Goal: Information Seeking & Learning: Check status

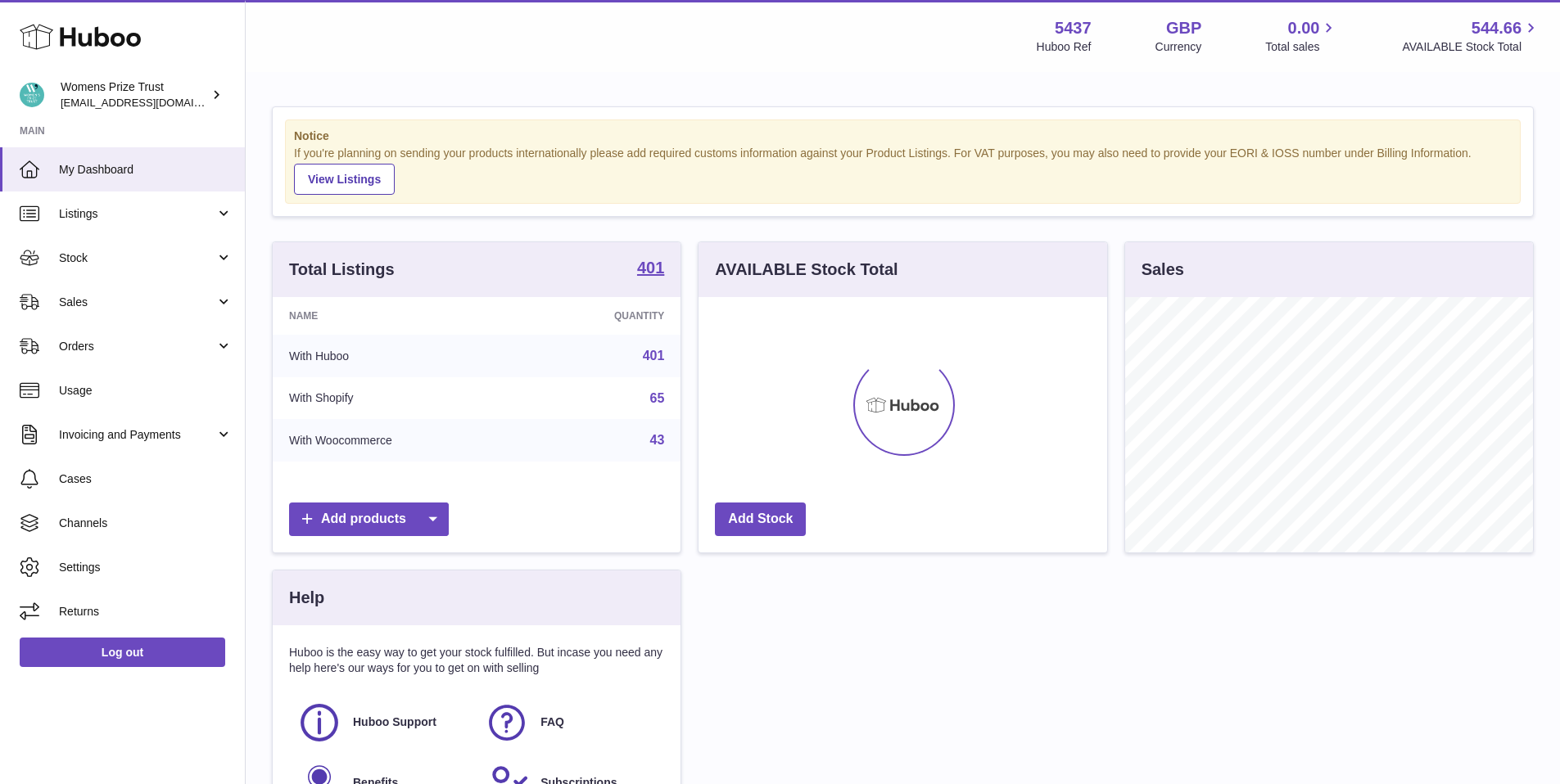
scroll to position [256, 409]
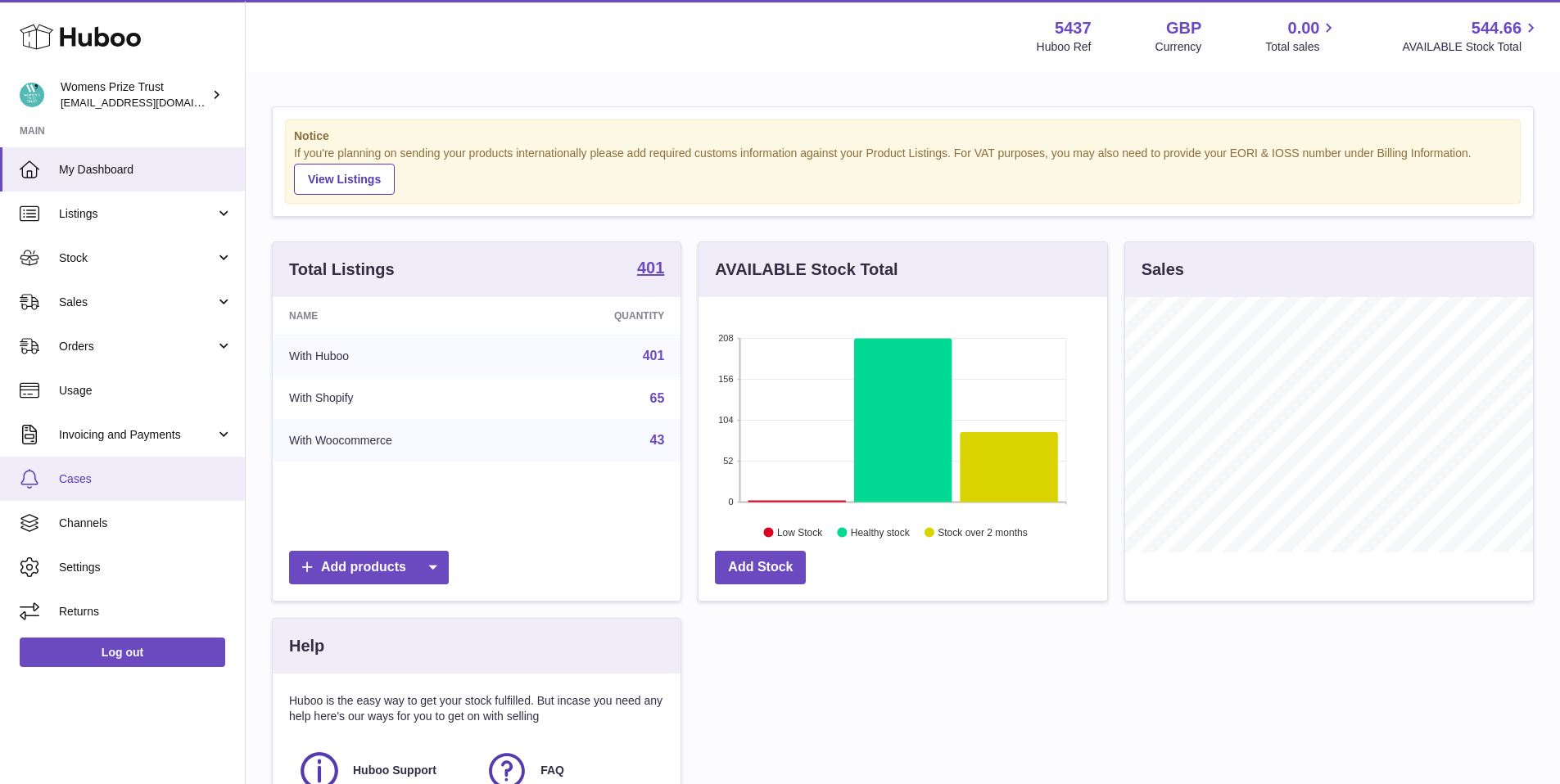
click at [35, 473] on icon at bounding box center [29, 479] width 20 height 20
click at [145, 481] on span "Cases" at bounding box center [146, 480] width 174 height 16
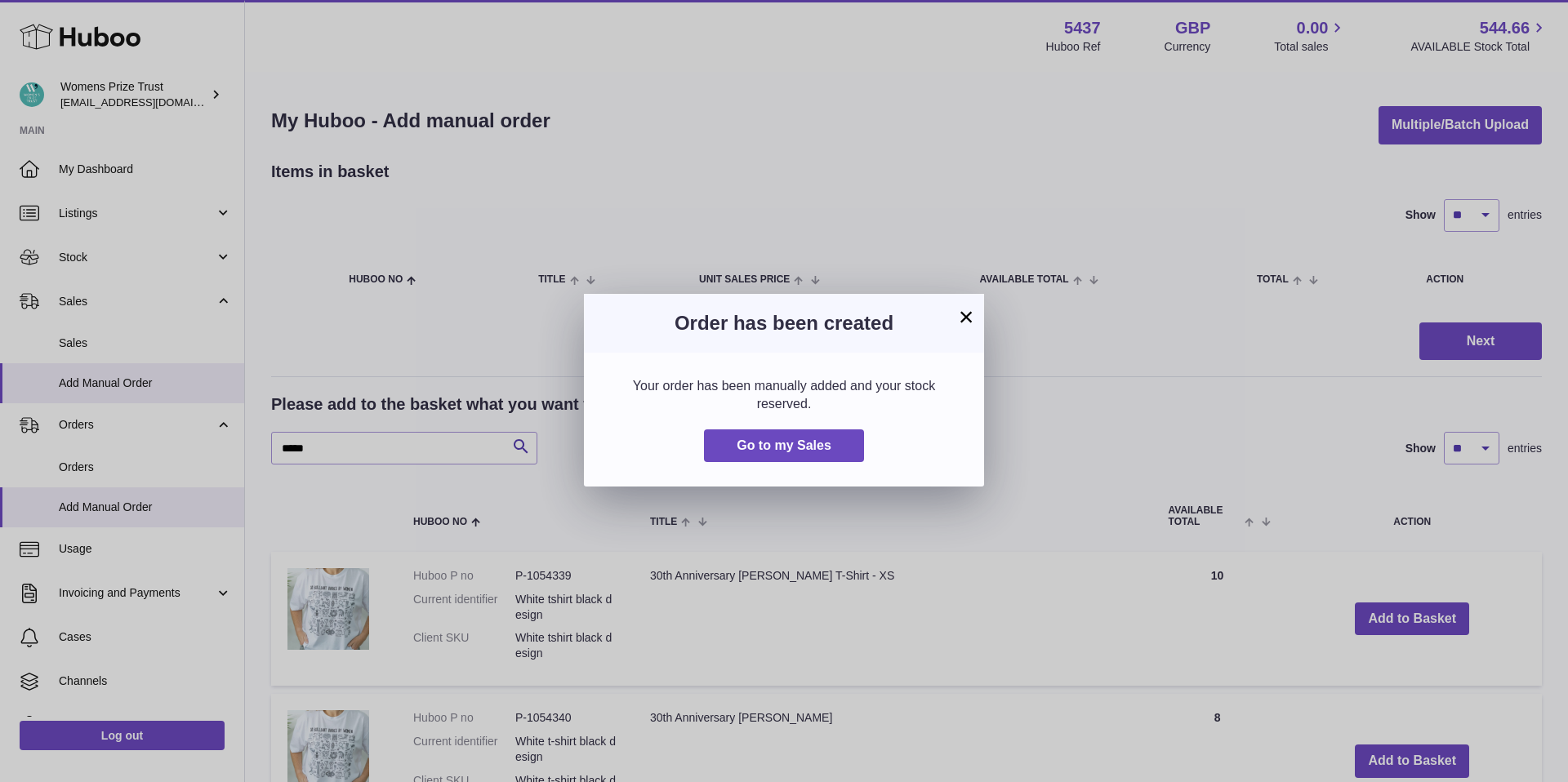
click at [967, 316] on button "×" at bounding box center [966, 317] width 20 height 20
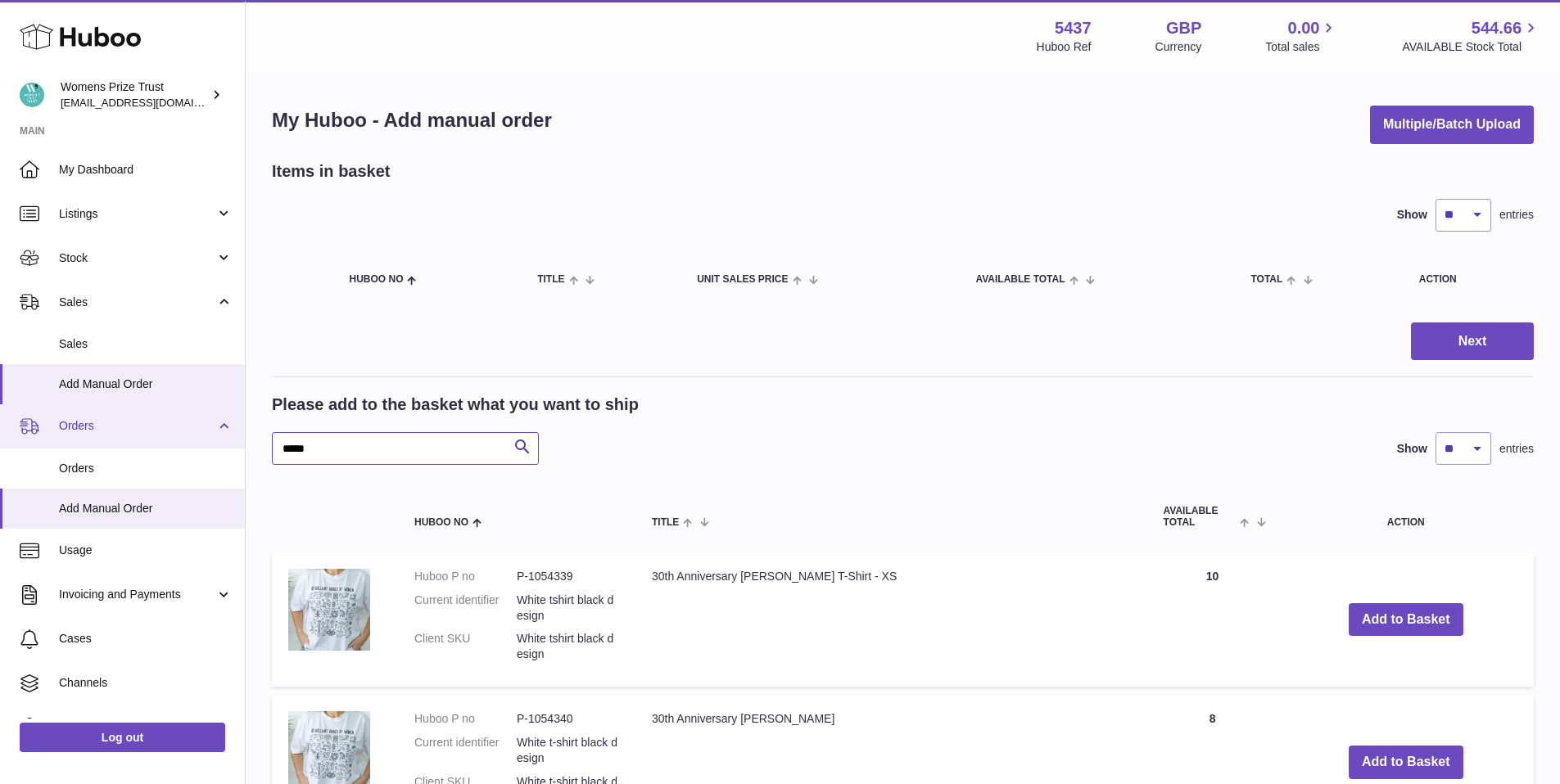
drag, startPoint x: 331, startPoint y: 441, endPoint x: 237, endPoint y: 433, distance: 94.3
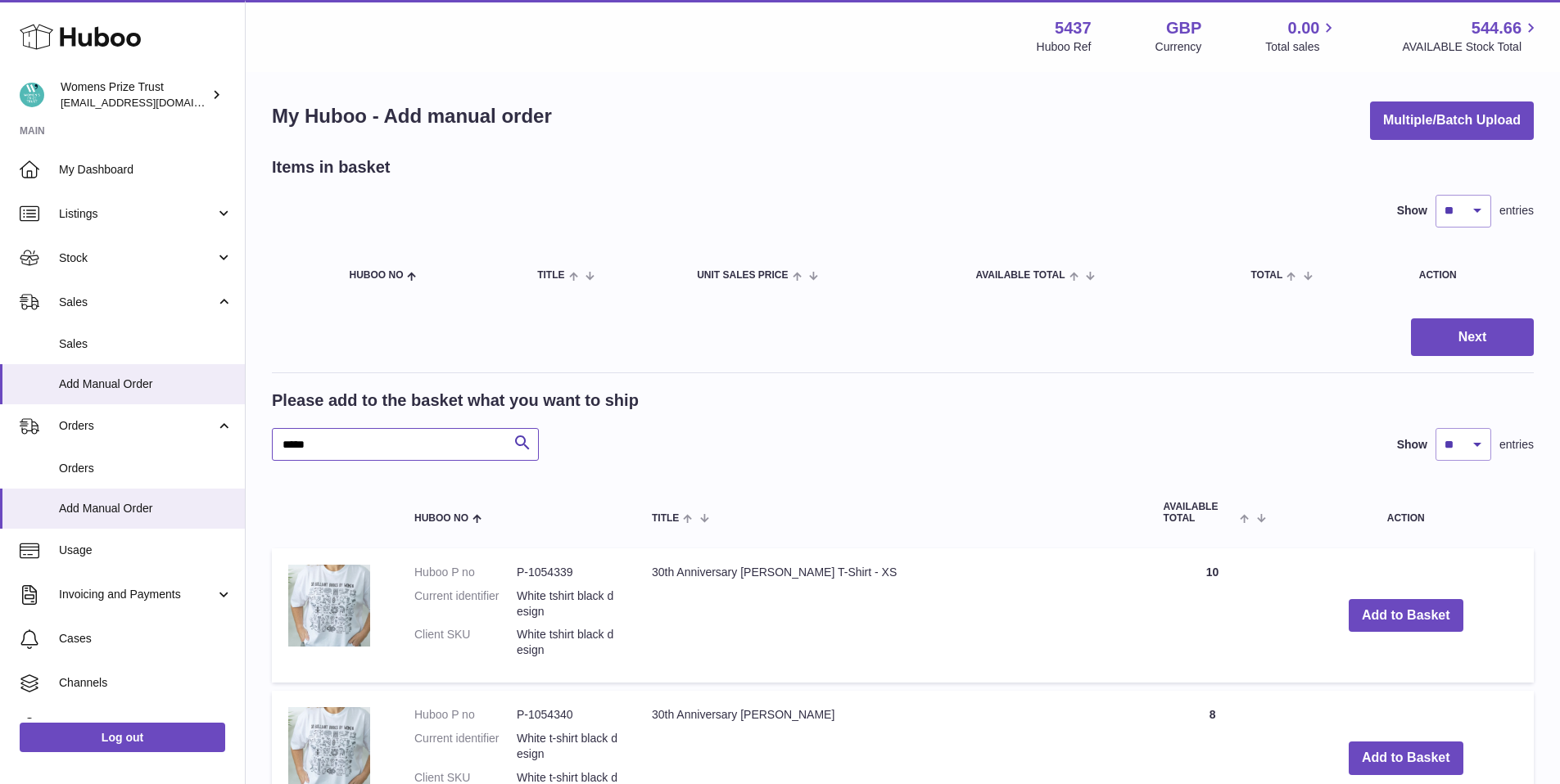
drag, startPoint x: 326, startPoint y: 444, endPoint x: 246, endPoint y: 436, distance: 80.4
type input "****"
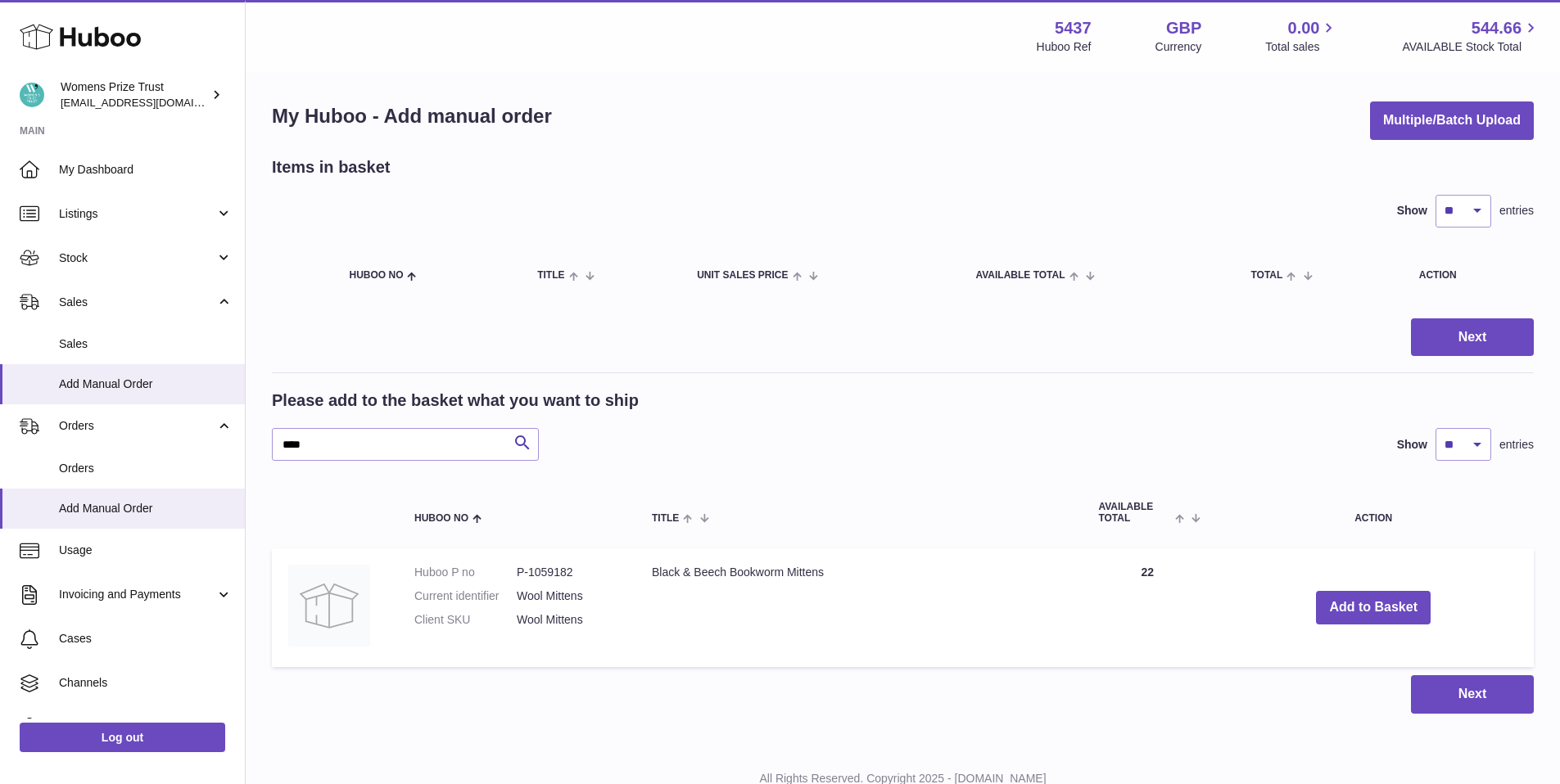
click at [460, 572] on dt "Huboo P no" at bounding box center [466, 572] width 102 height 16
click at [475, 575] on dt "Huboo P no" at bounding box center [466, 572] width 102 height 16
drag, startPoint x: 580, startPoint y: 572, endPoint x: 528, endPoint y: 575, distance: 52.1
click at [528, 575] on dd "P-1059182" at bounding box center [568, 572] width 102 height 16
copy dd "1059182"
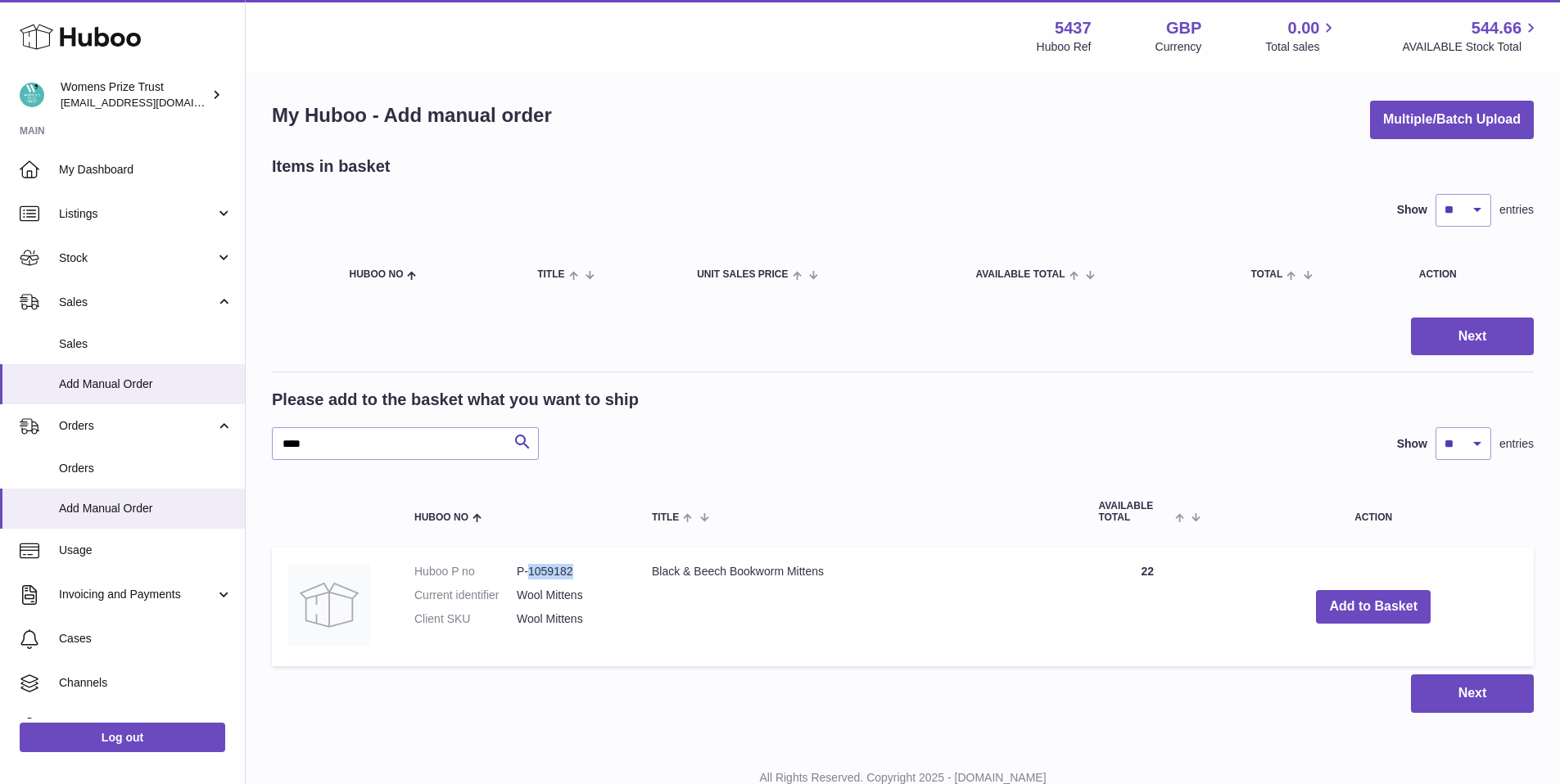
scroll to position [5, 0]
click at [124, 307] on span "Sales" at bounding box center [137, 303] width 156 height 16
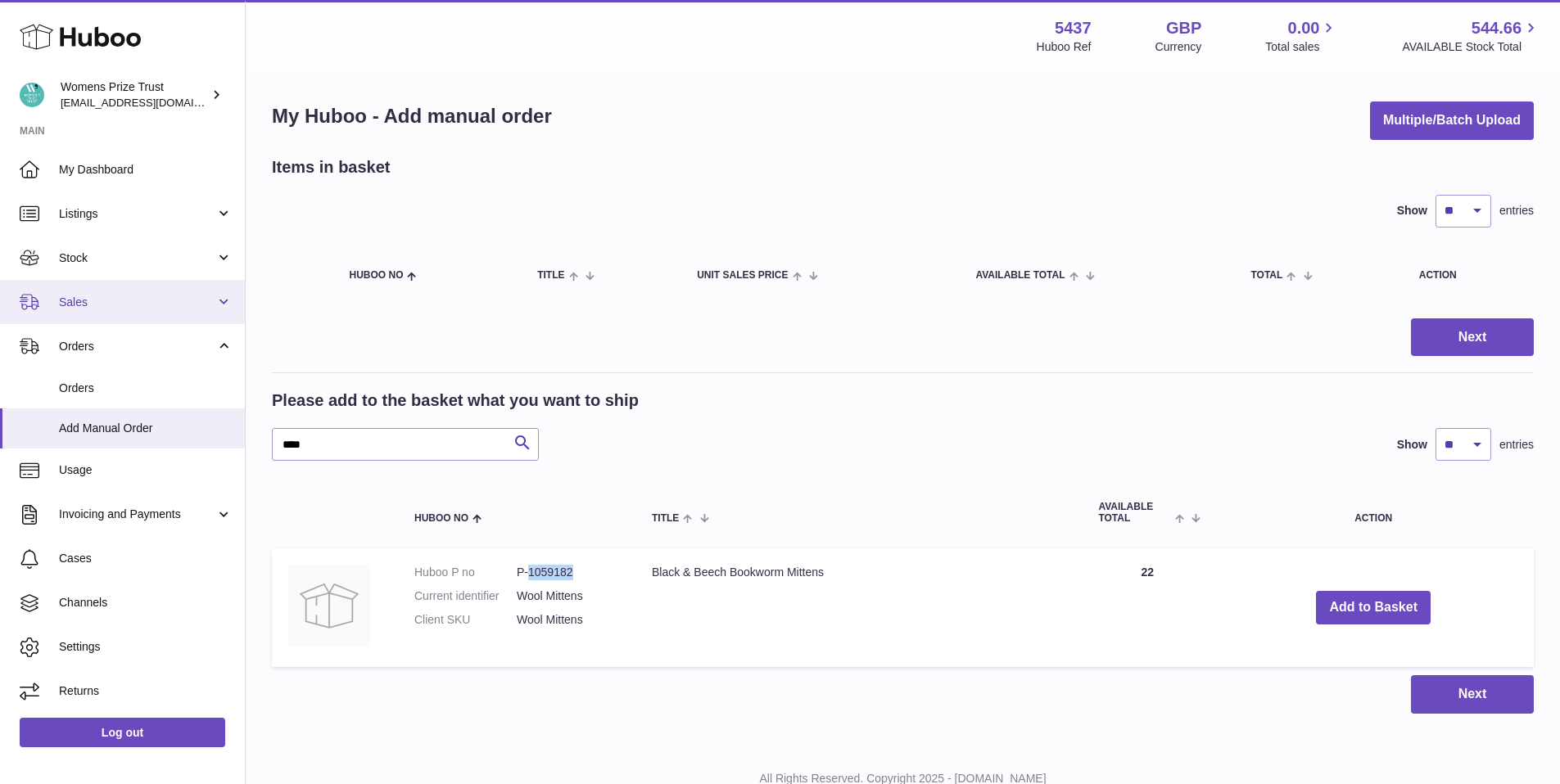
click at [124, 307] on span "Sales" at bounding box center [137, 303] width 156 height 16
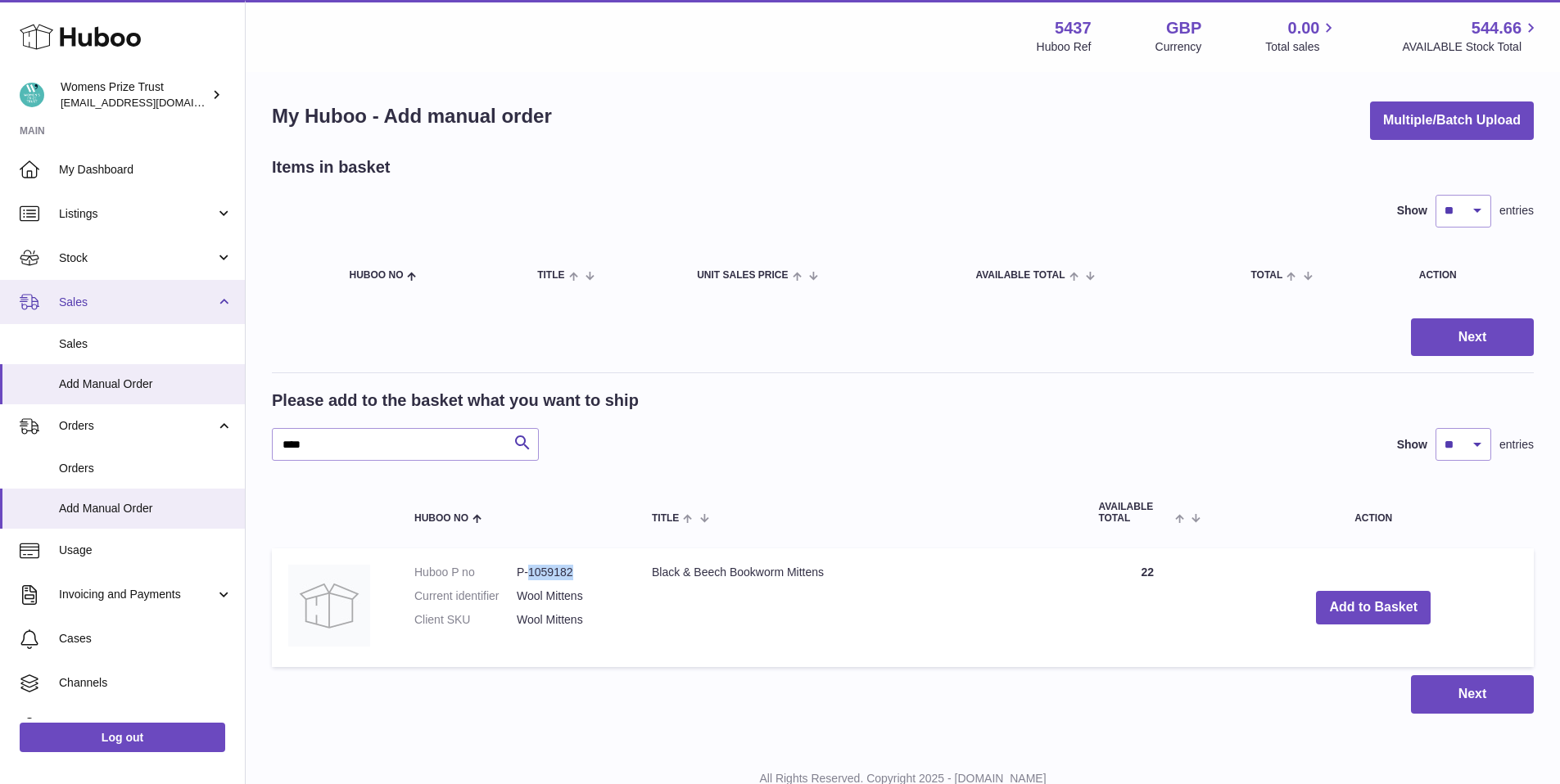
click at [124, 307] on span "Sales" at bounding box center [137, 303] width 156 height 16
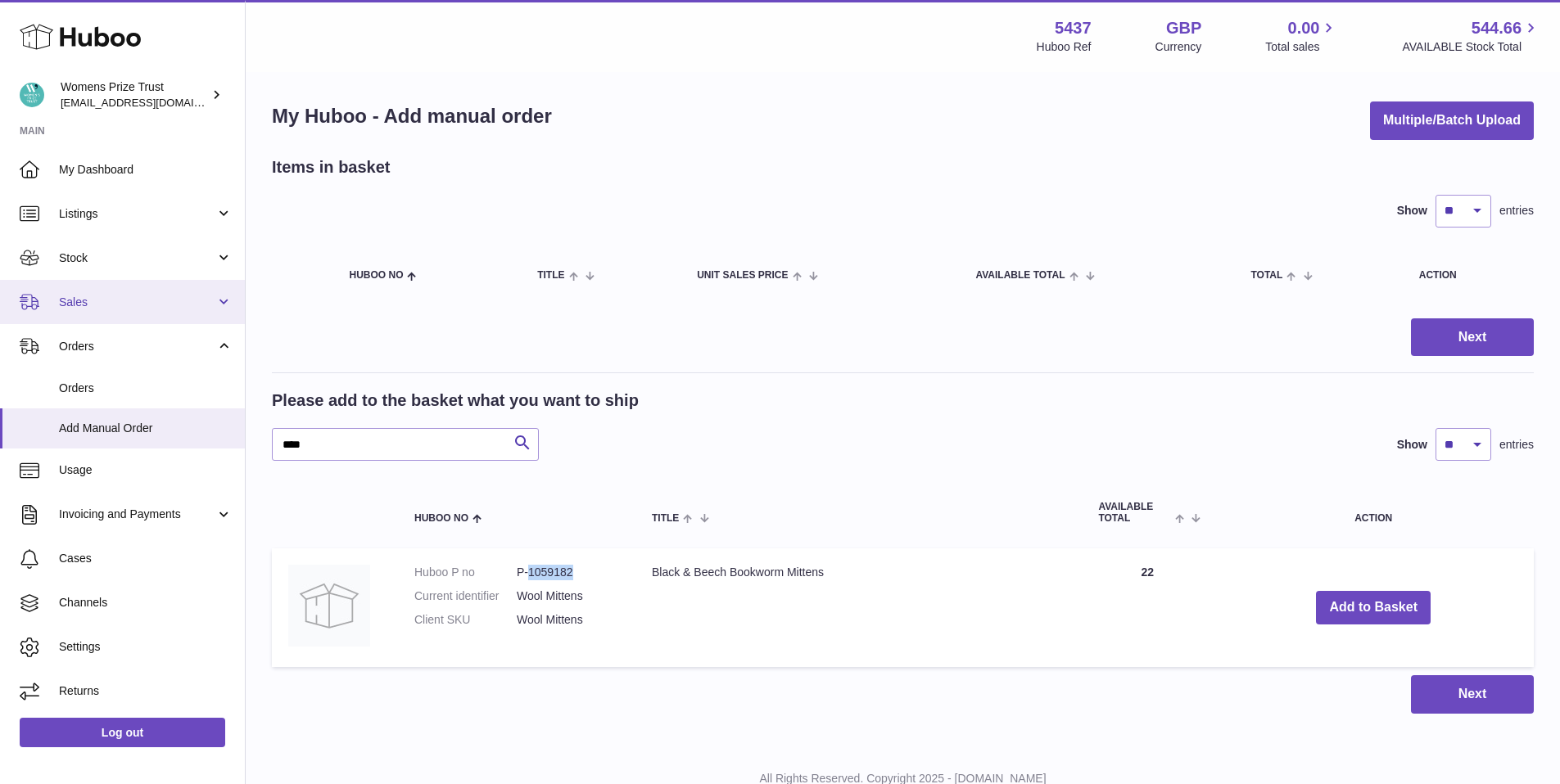
click at [107, 309] on span "Sales" at bounding box center [137, 303] width 156 height 16
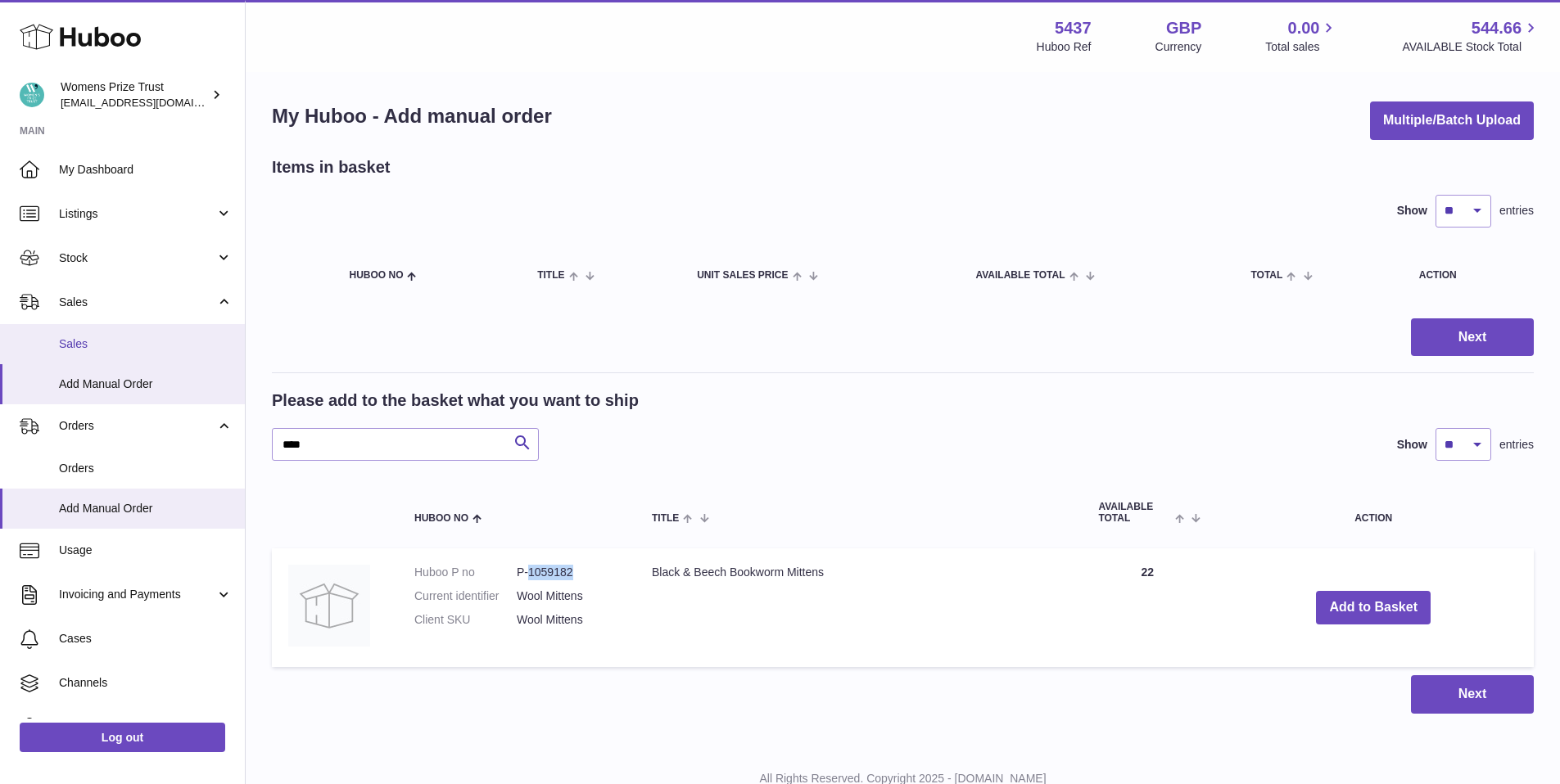
click at [94, 348] on span "Sales" at bounding box center [146, 344] width 174 height 16
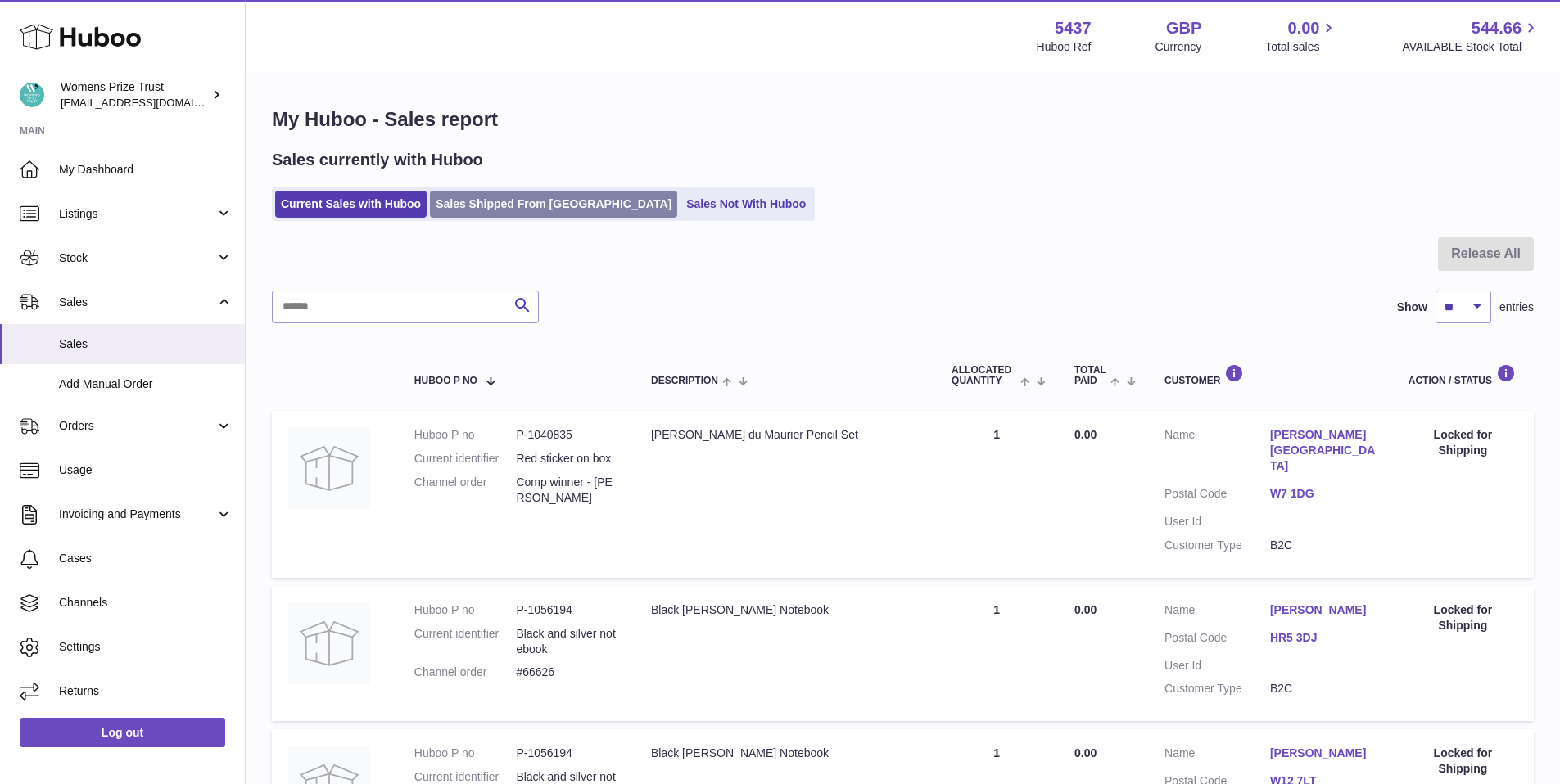
click at [518, 200] on link "Sales Shipped From [GEOGRAPHIC_DATA]" at bounding box center [554, 204] width 247 height 27
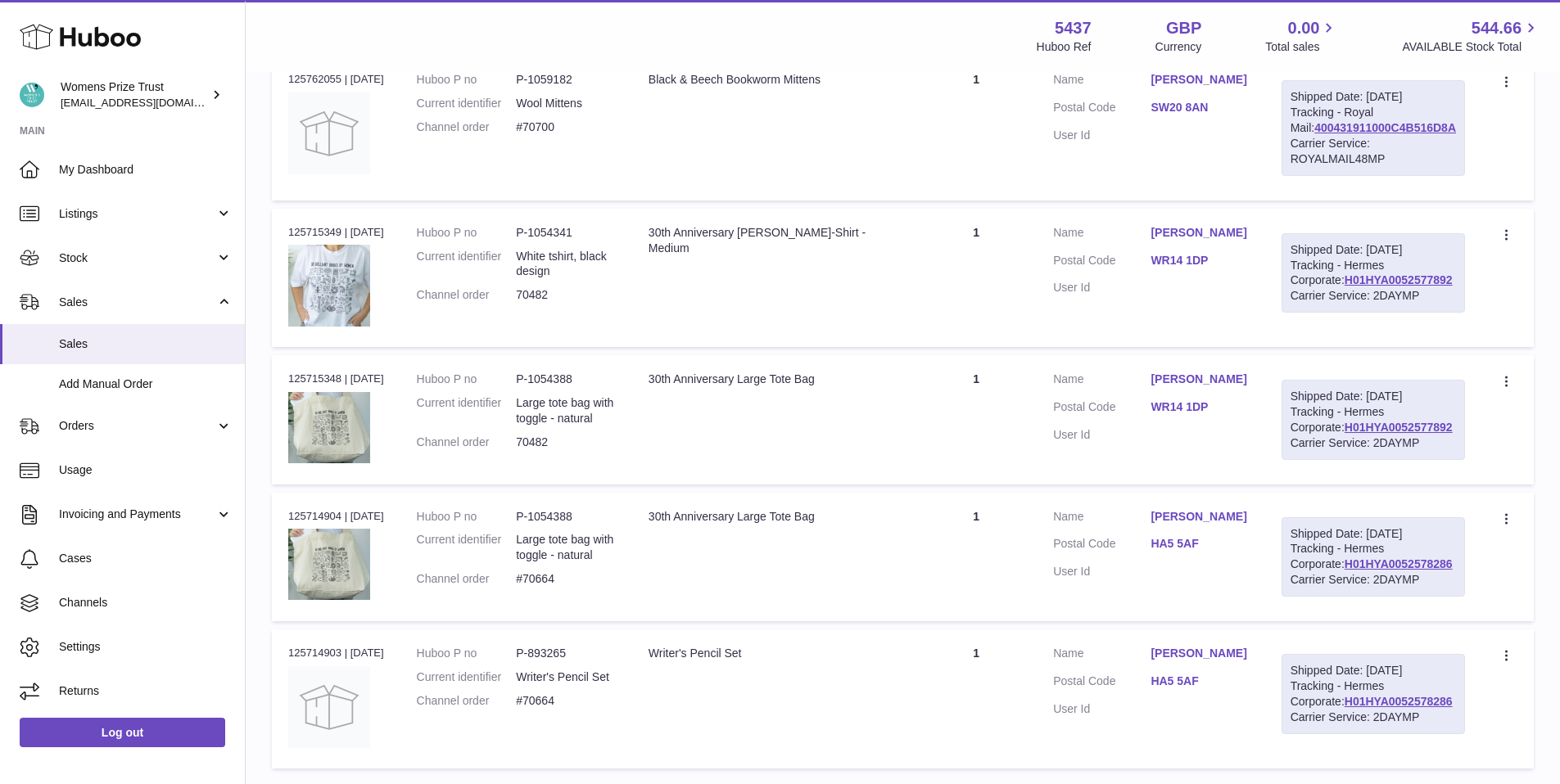
scroll to position [1271, 0]
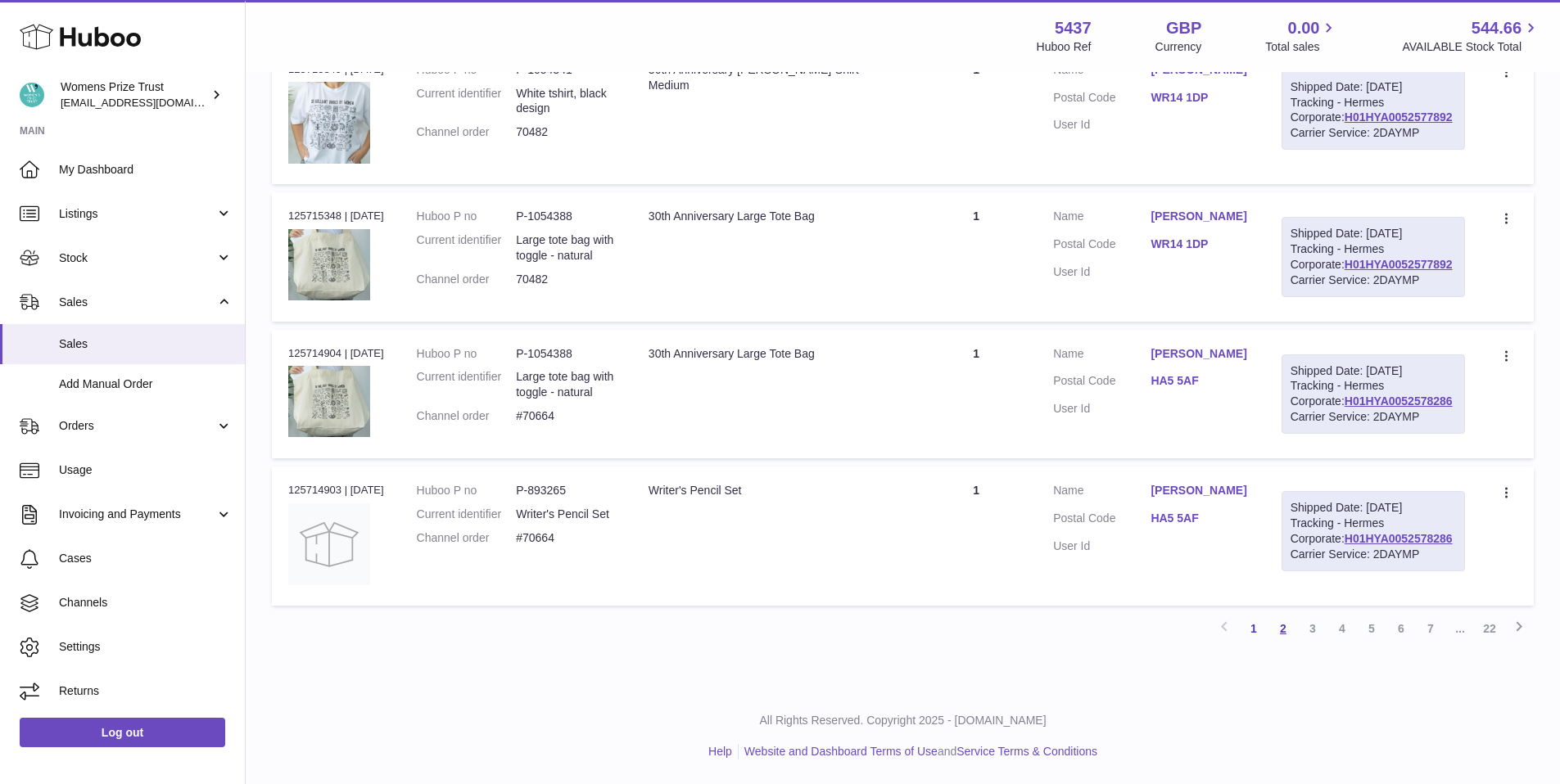
click at [1285, 644] on link "2" at bounding box center [1283, 629] width 29 height 29
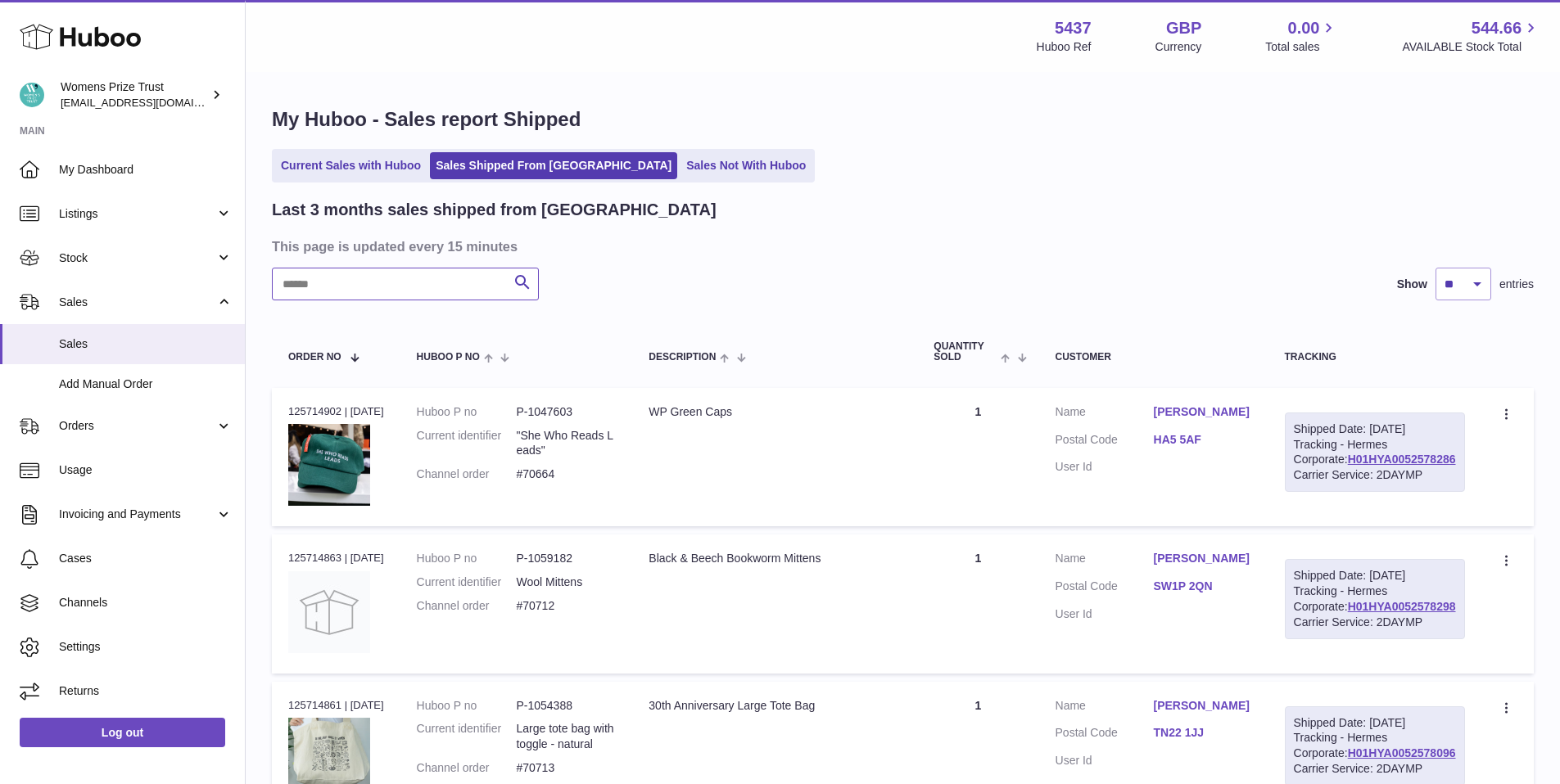
click at [342, 292] on input "text" at bounding box center [405, 284] width 267 height 33
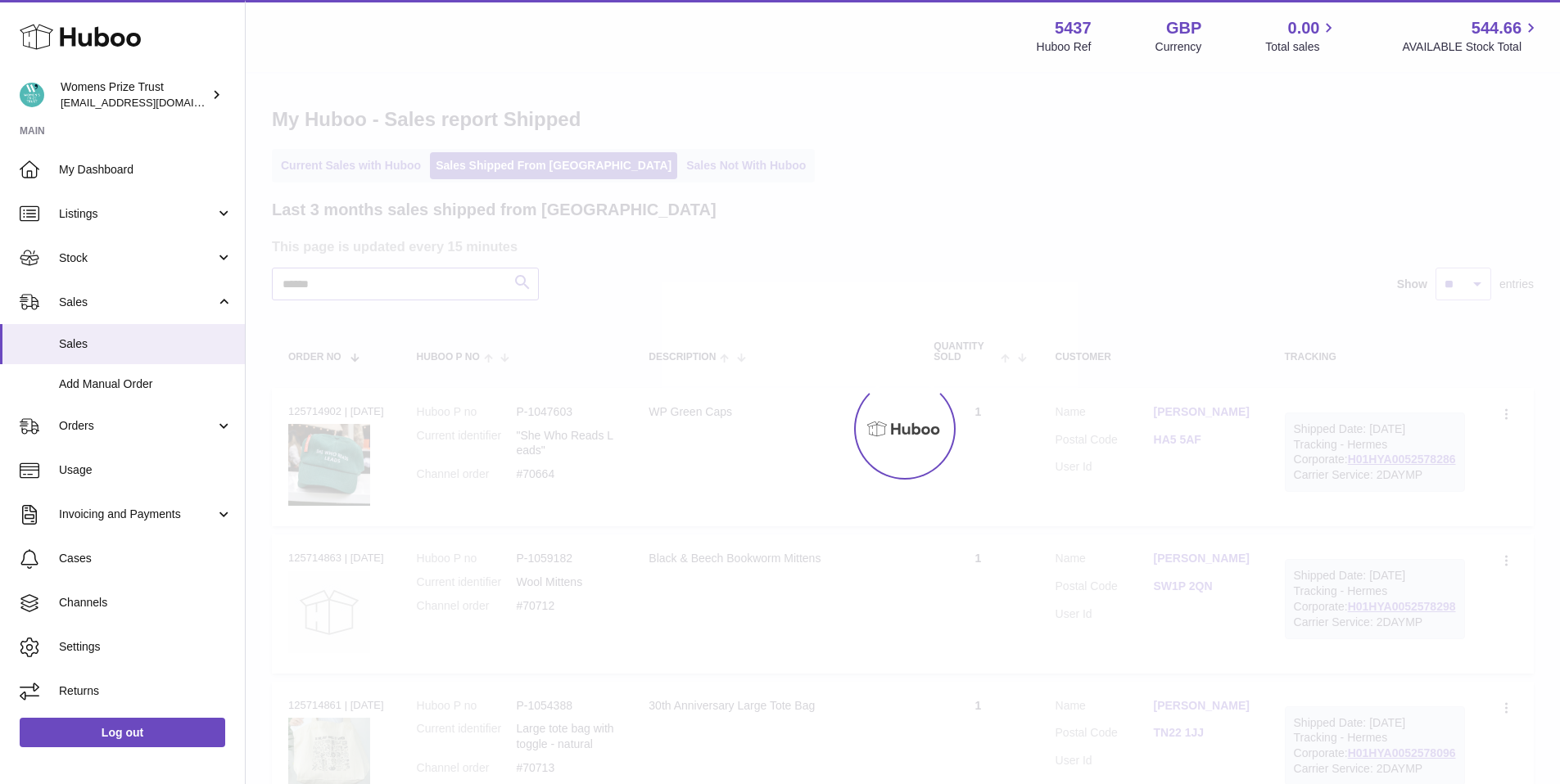
type input "******"
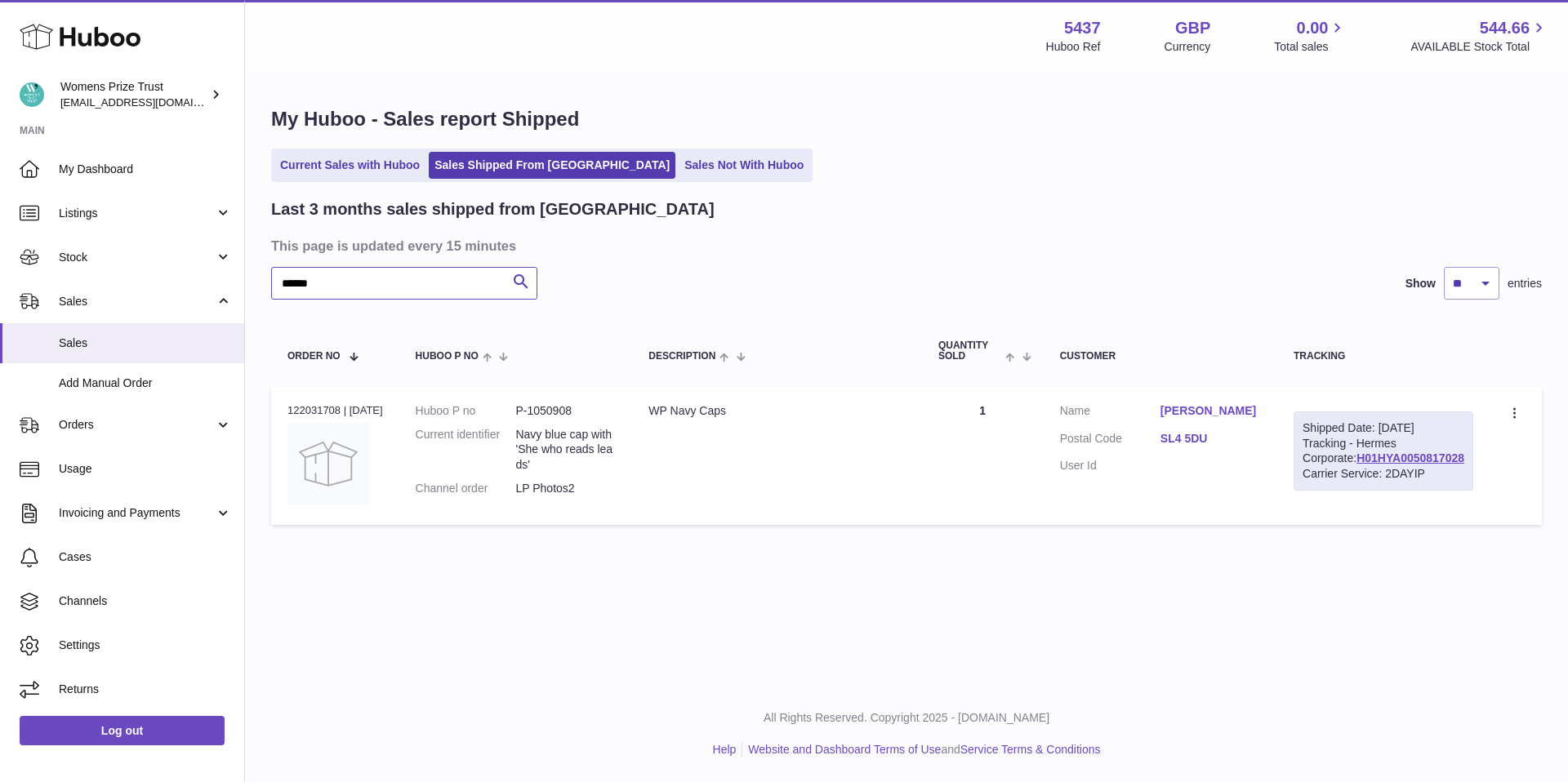
drag, startPoint x: 327, startPoint y: 284, endPoint x: 264, endPoint y: 279, distance: 63.2
click at [264, 279] on div "My Huboo - Sales report Shipped Current Sales with Huboo Sales Shipped From Hub…" at bounding box center [906, 319] width 1323 height 492
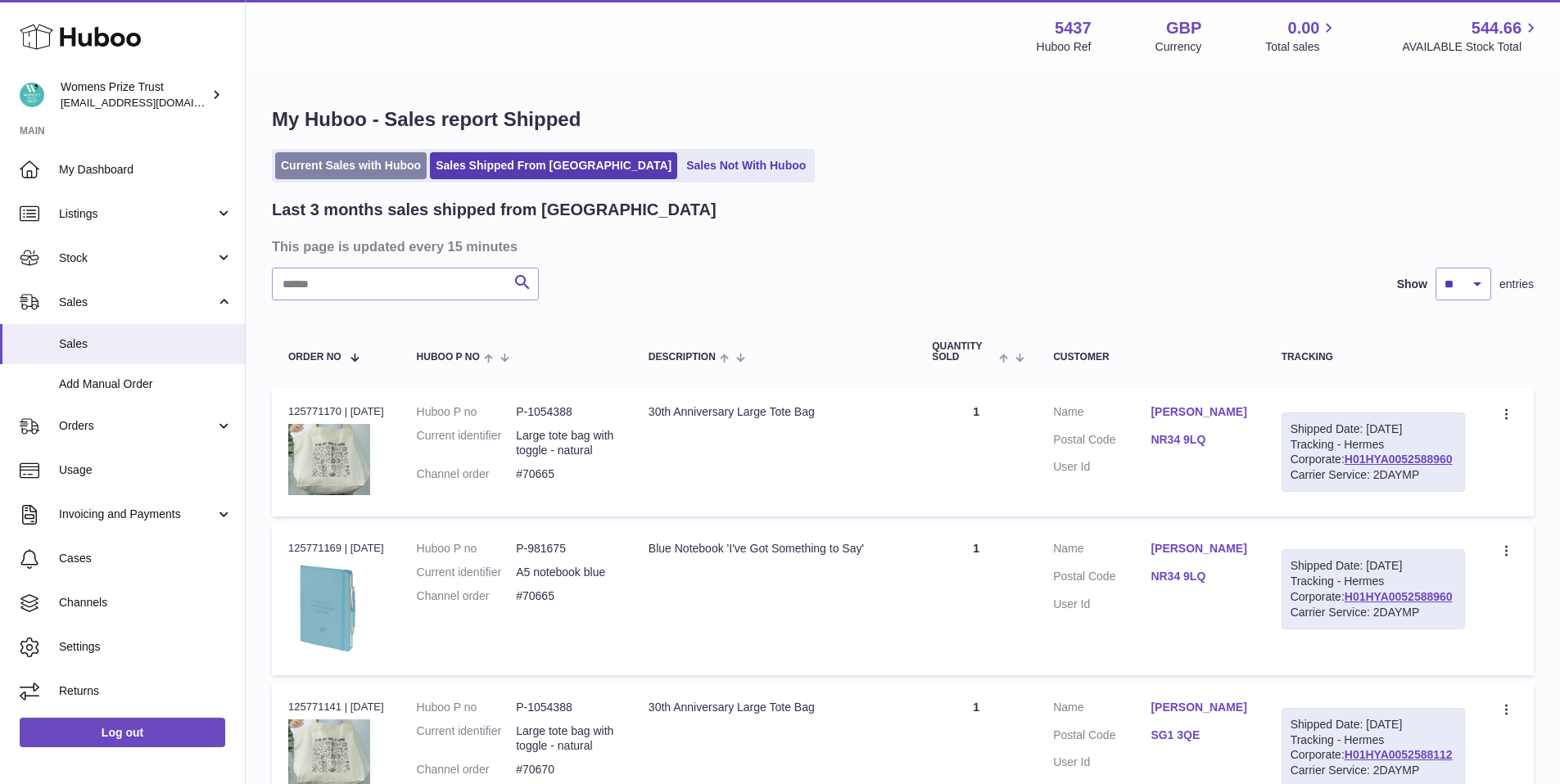
click at [323, 166] on link "Current Sales with Huboo" at bounding box center [351, 166] width 152 height 27
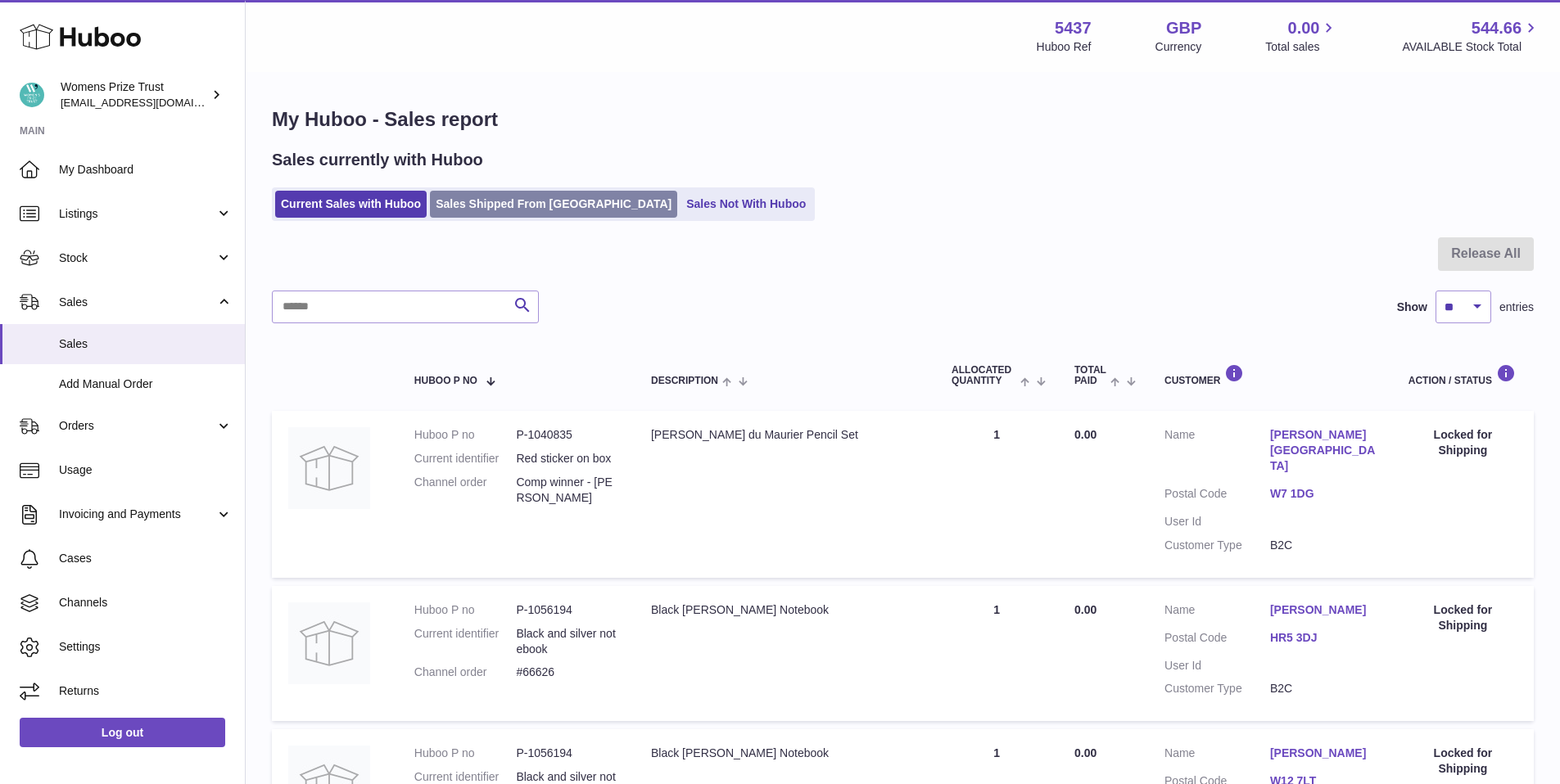
click at [523, 206] on link "Sales Shipped From [GEOGRAPHIC_DATA]" at bounding box center [554, 204] width 247 height 27
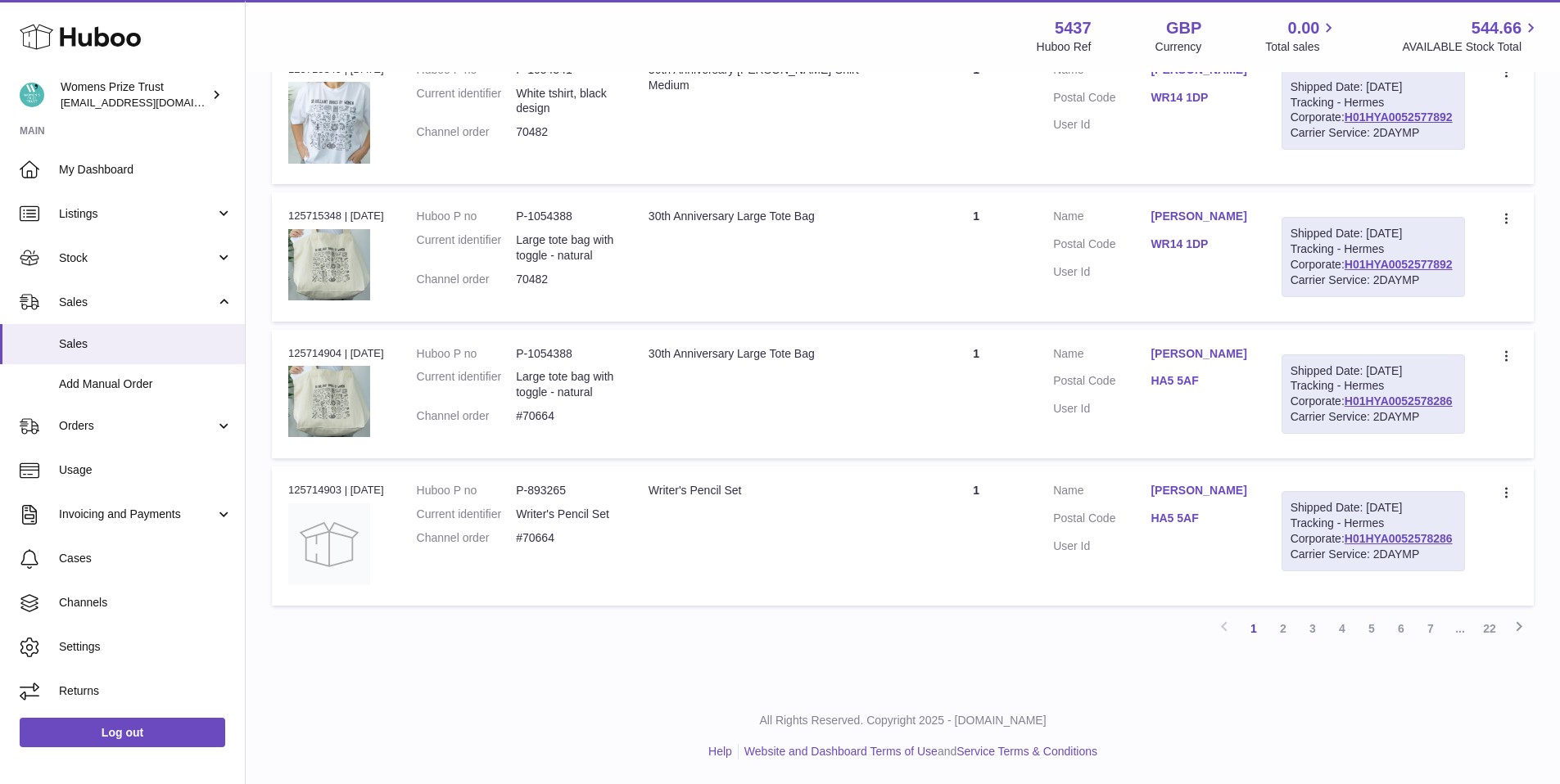
scroll to position [1306, 0]
click at [1287, 629] on link "2" at bounding box center [1283, 629] width 29 height 29
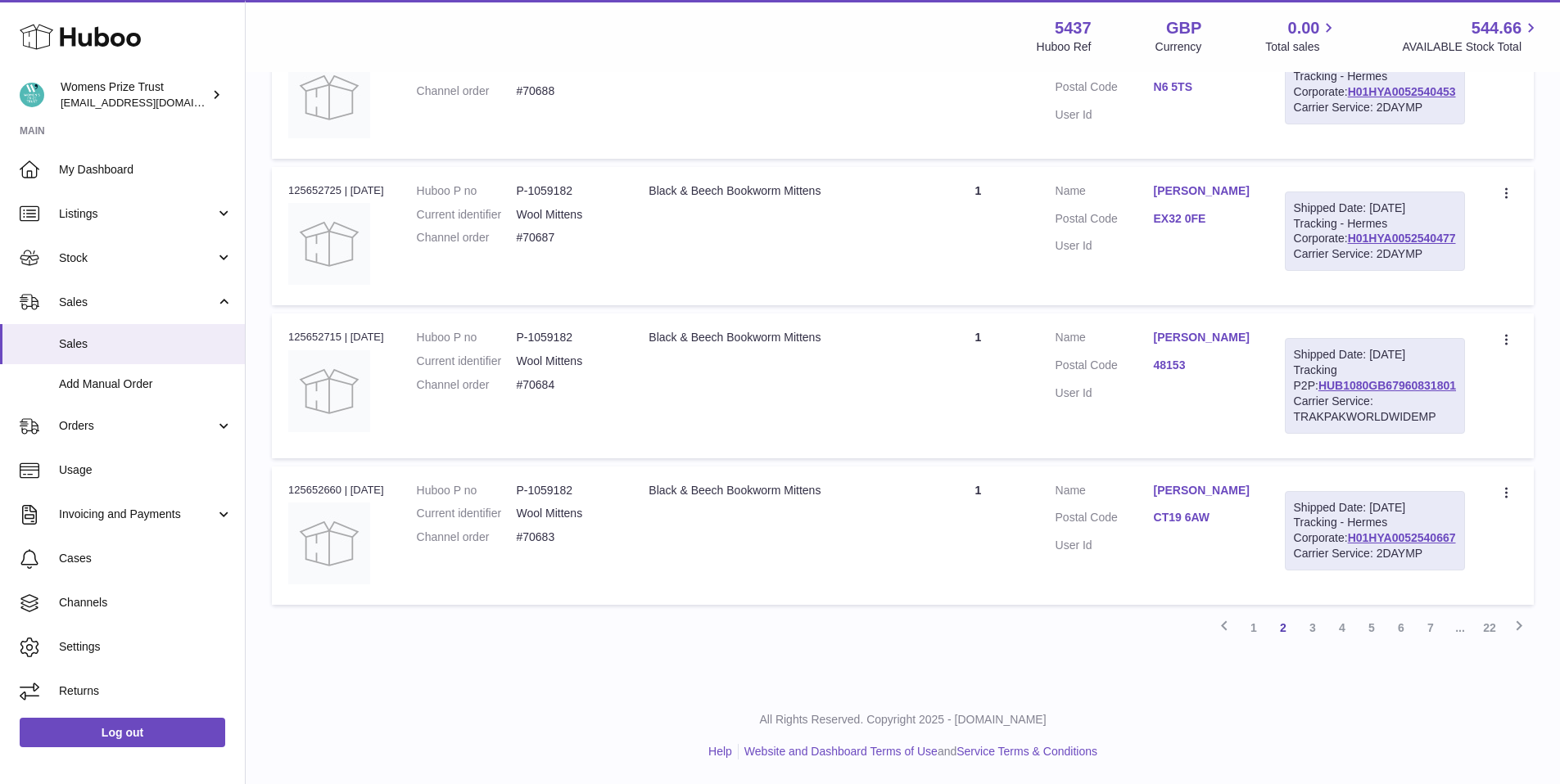
scroll to position [1394, 0]
click at [1315, 630] on link "3" at bounding box center [1313, 628] width 29 height 29
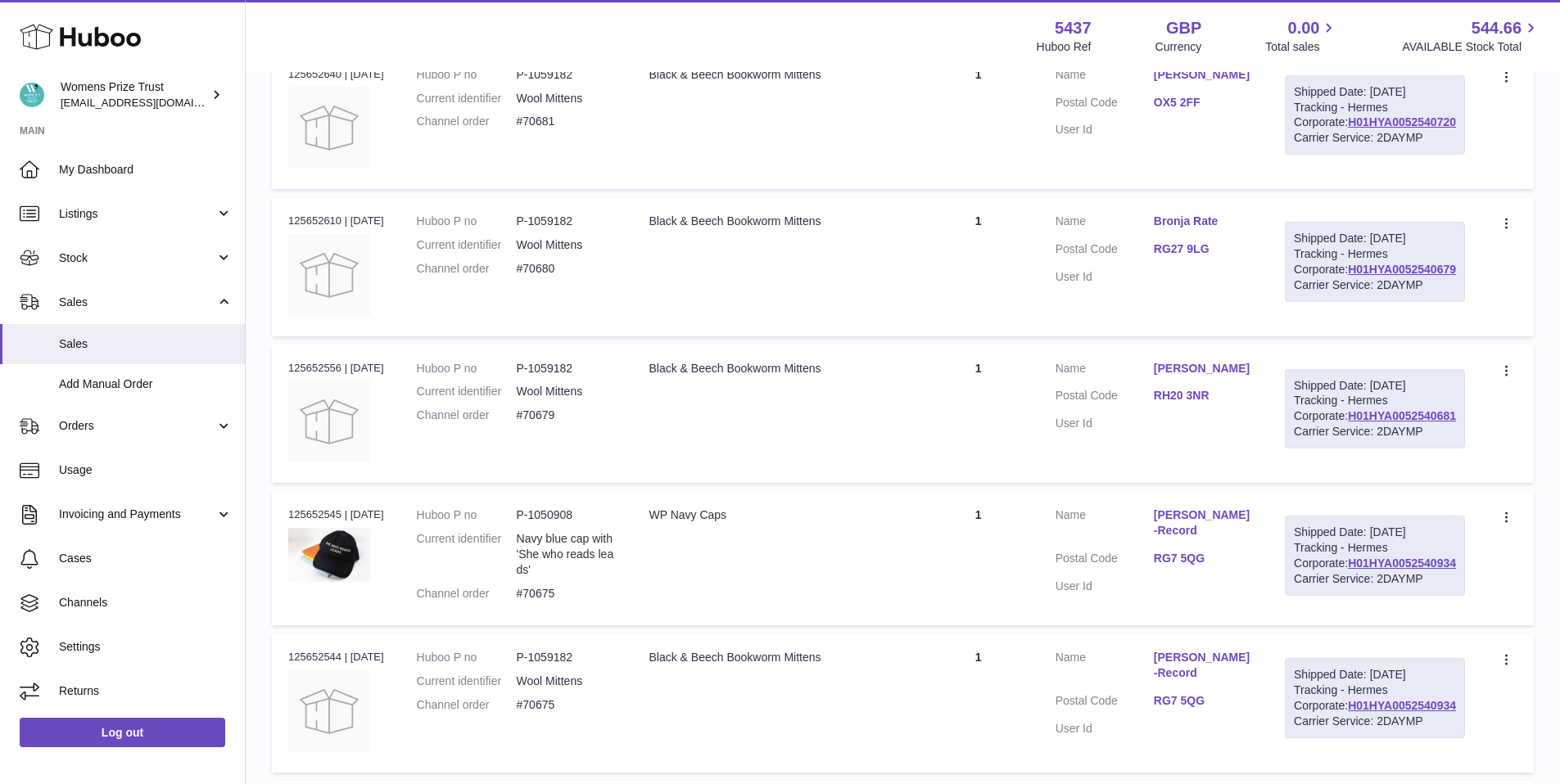
scroll to position [65, 0]
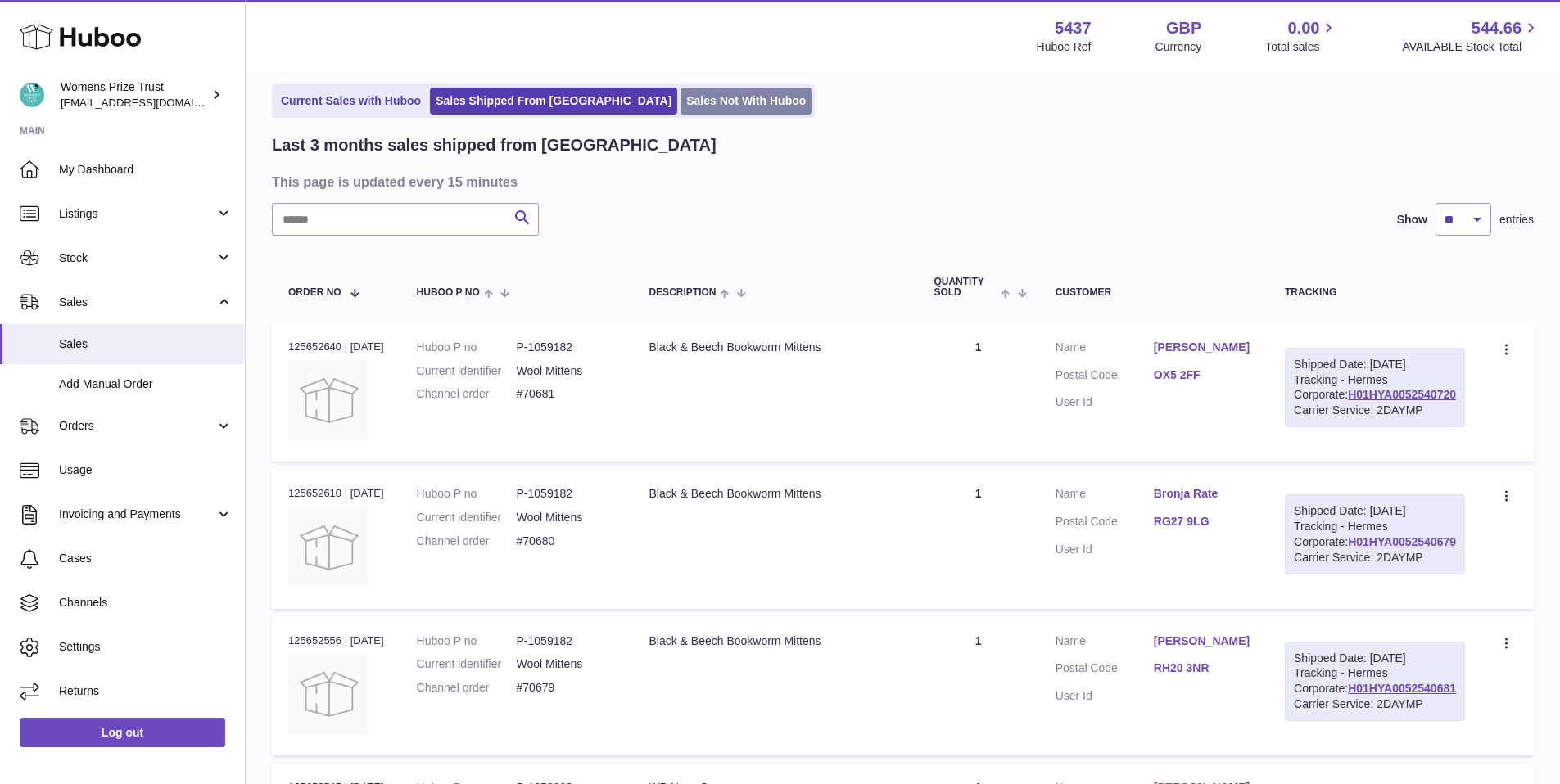
drag, startPoint x: 668, startPoint y: 90, endPoint x: 613, endPoint y: 103, distance: 56.5
click at [680, 91] on link "Sales Not With Huboo" at bounding box center [745, 101] width 131 height 27
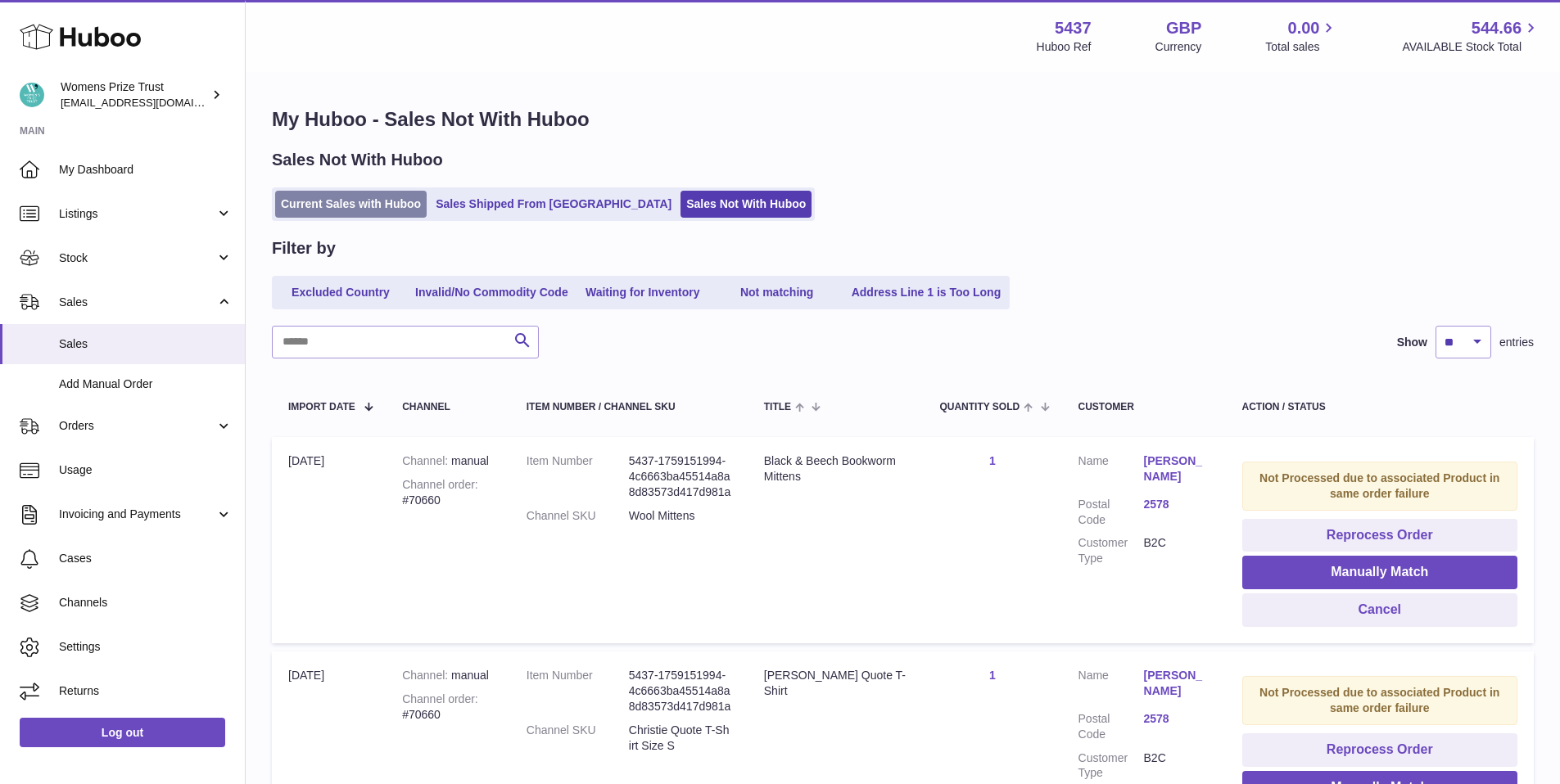
click at [357, 211] on link "Current Sales with Huboo" at bounding box center [351, 204] width 152 height 27
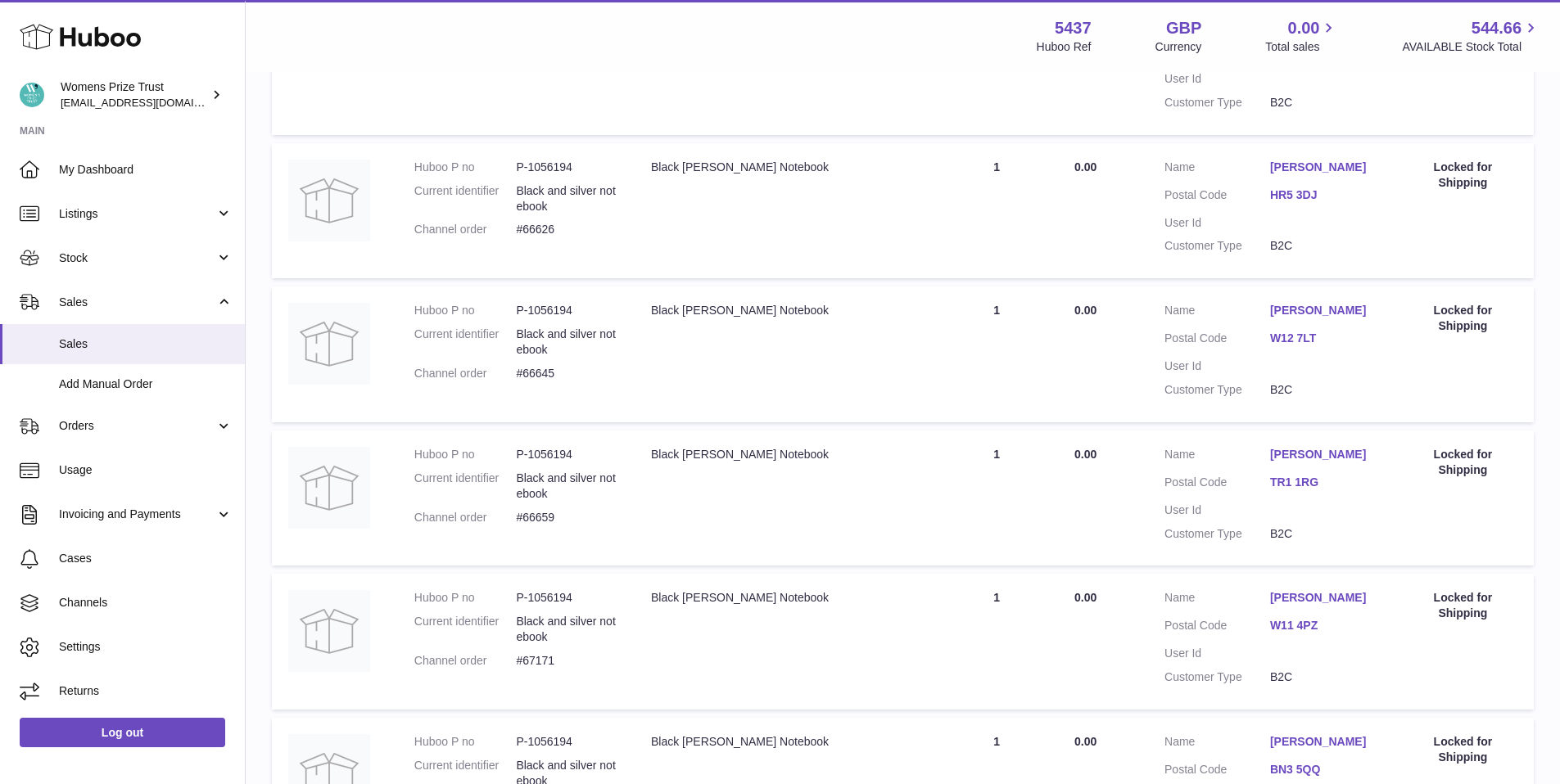
scroll to position [446, 0]
click at [68, 216] on span "Listings" at bounding box center [137, 214] width 156 height 16
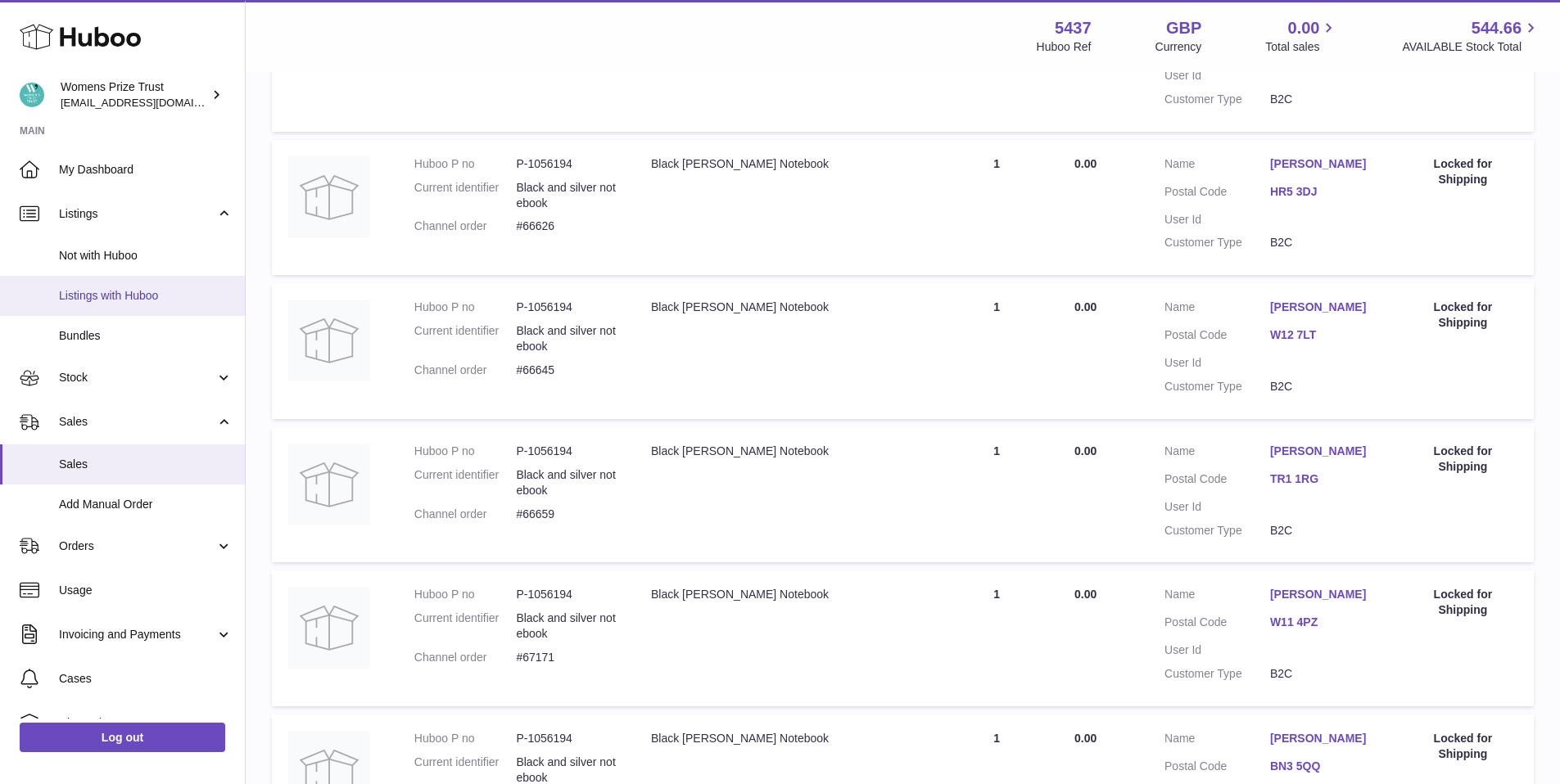
click at [108, 291] on span "Listings with Huboo" at bounding box center [146, 296] width 174 height 16
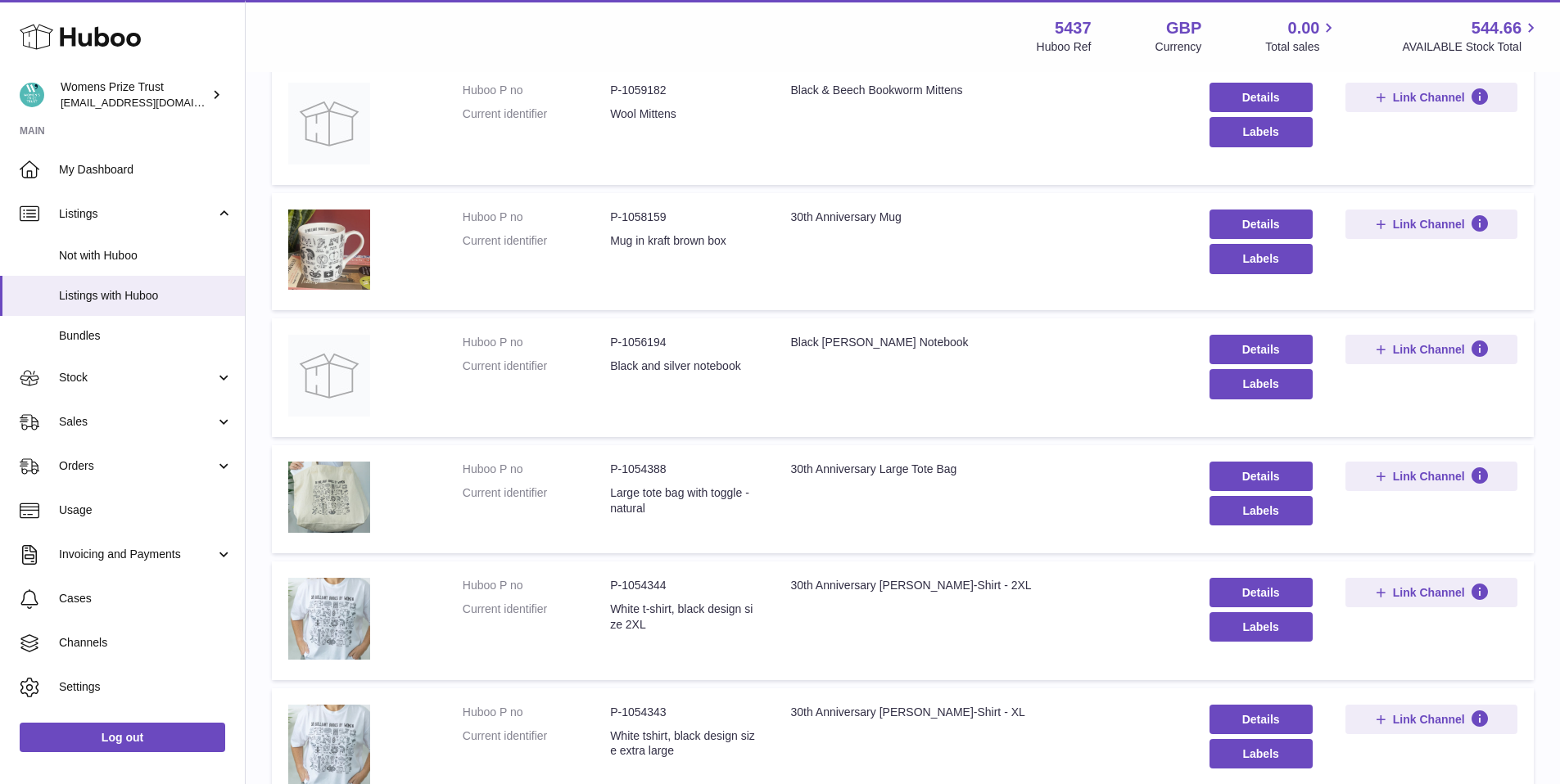
scroll to position [228, 0]
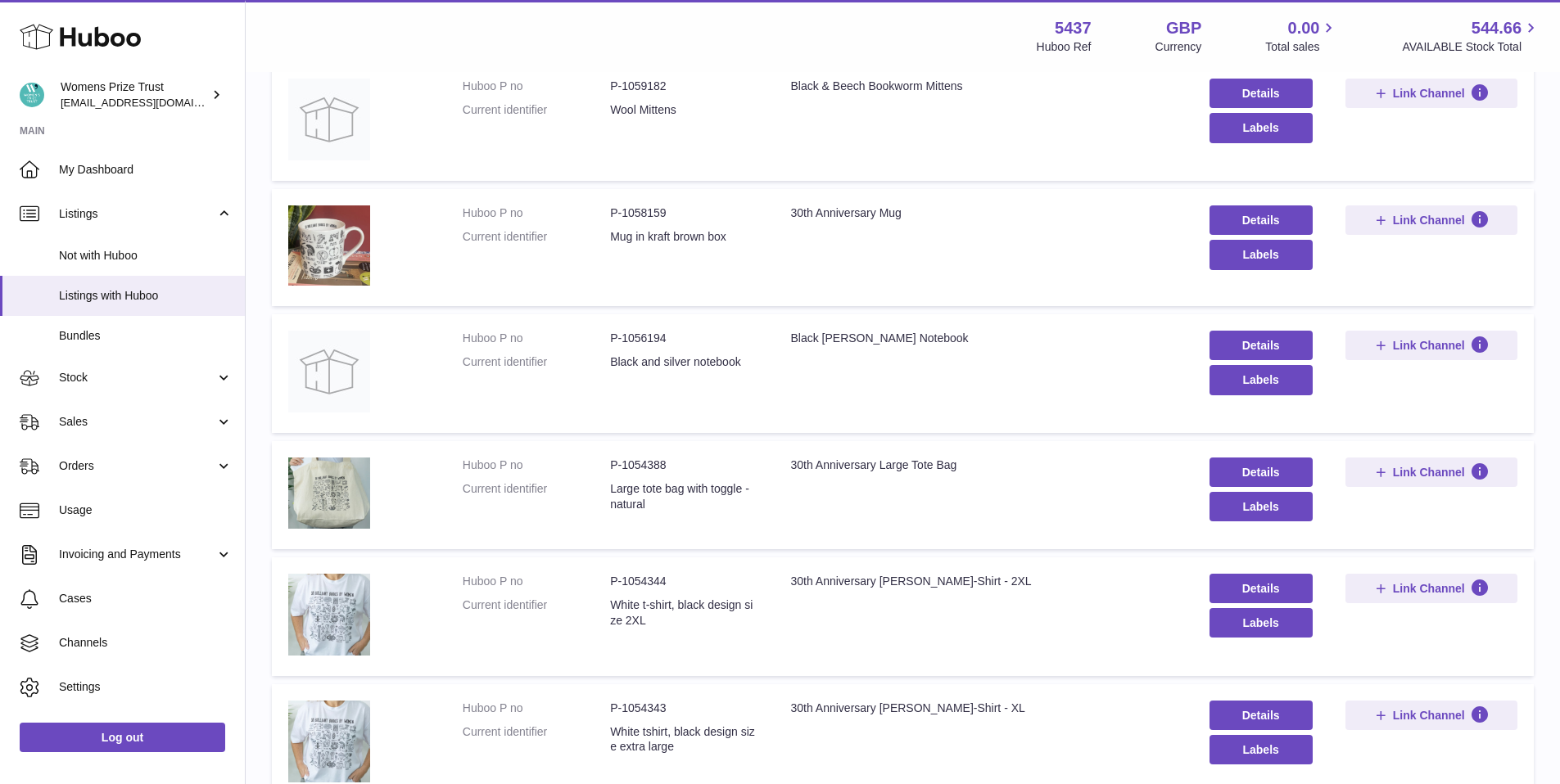
click at [522, 393] on td "Huboo P no P-1056194 Current identifier Black and silver notebook" at bounding box center [610, 373] width 329 height 119
drag, startPoint x: 542, startPoint y: 350, endPoint x: 617, endPoint y: 343, distance: 75.3
click at [552, 350] on dl "Huboo P no P-1056194 Current identifier Black and silver notebook" at bounding box center [610, 354] width 296 height 48
click at [628, 341] on dd "P-1056194" at bounding box center [684, 338] width 147 height 16
click at [1267, 343] on link "Details" at bounding box center [1261, 345] width 103 height 29
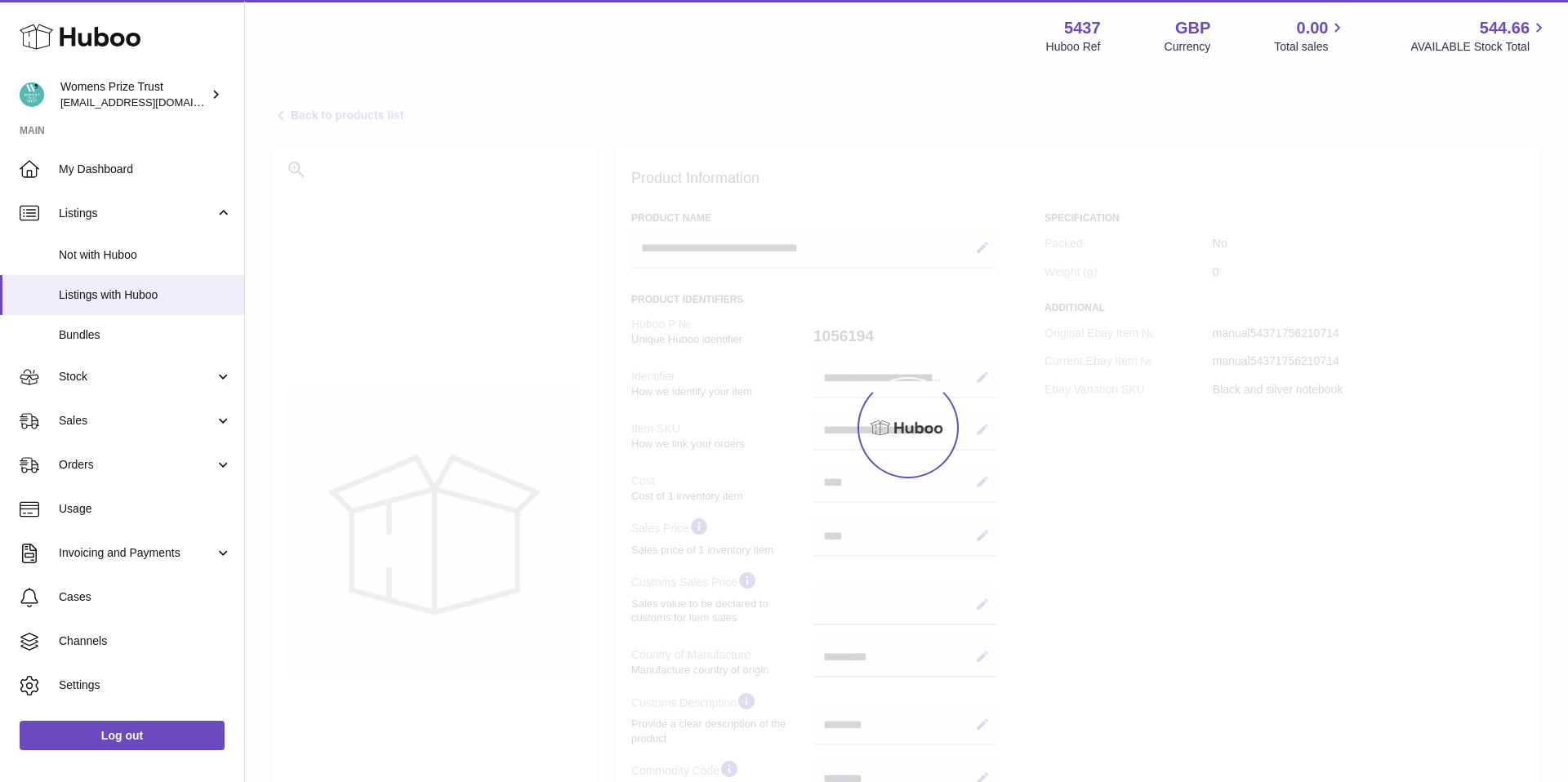
select select "***"
select select "****"
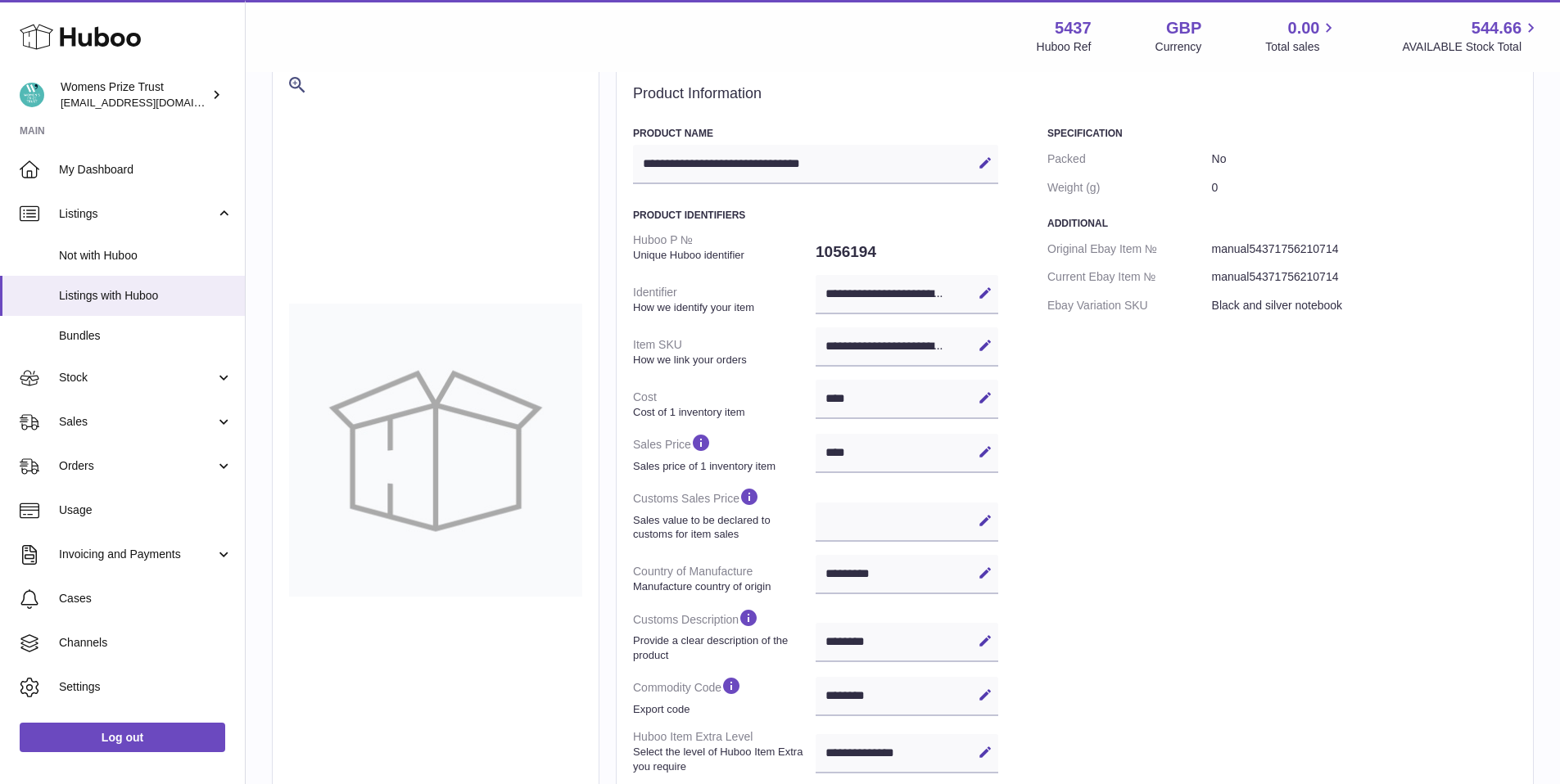
scroll to position [81, 0]
